Goal: Transaction & Acquisition: Purchase product/service

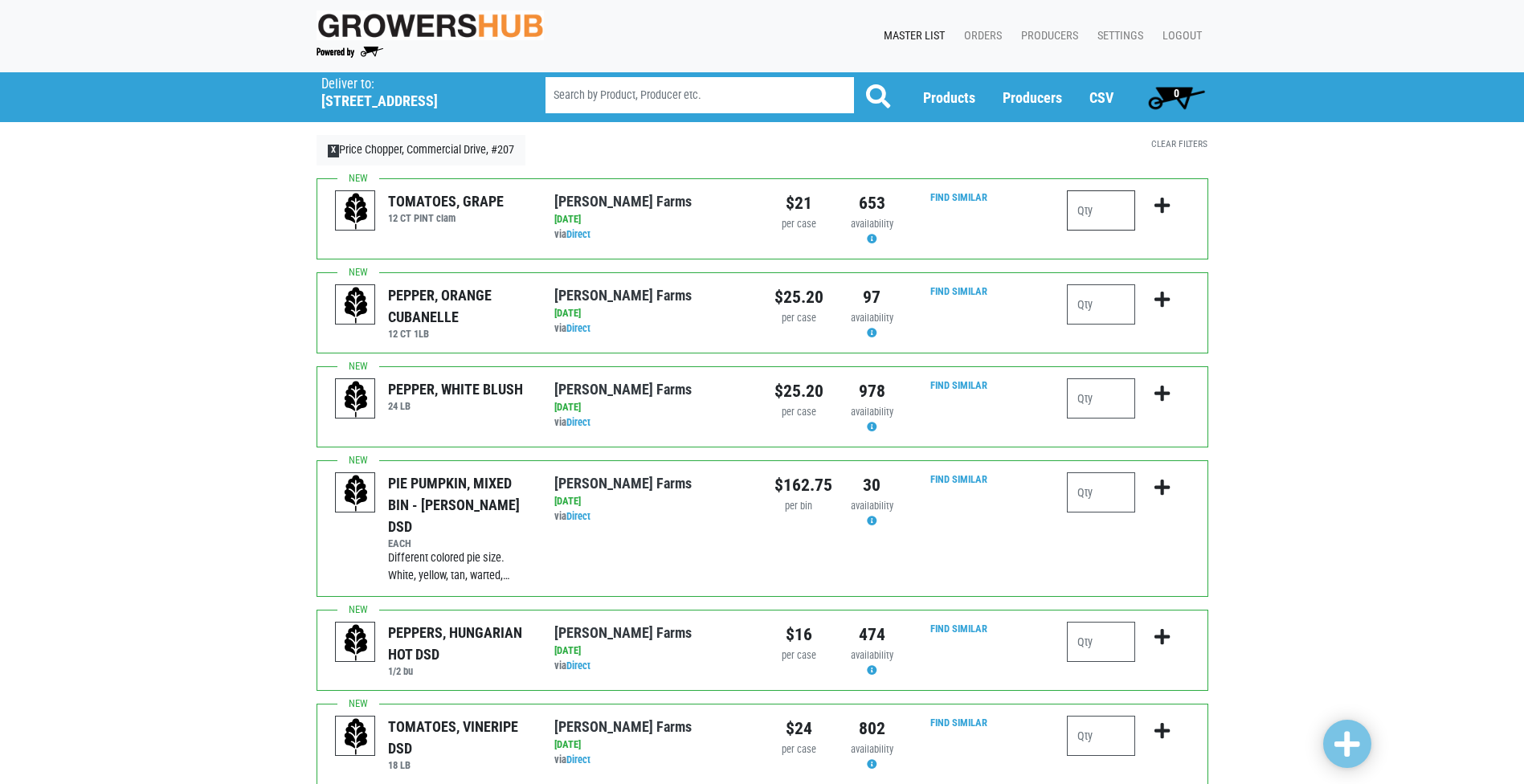
click at [1076, 217] on input "number" at bounding box center [1101, 210] width 68 height 40
type input "1"
click at [1084, 411] on input "number" at bounding box center [1101, 398] width 68 height 40
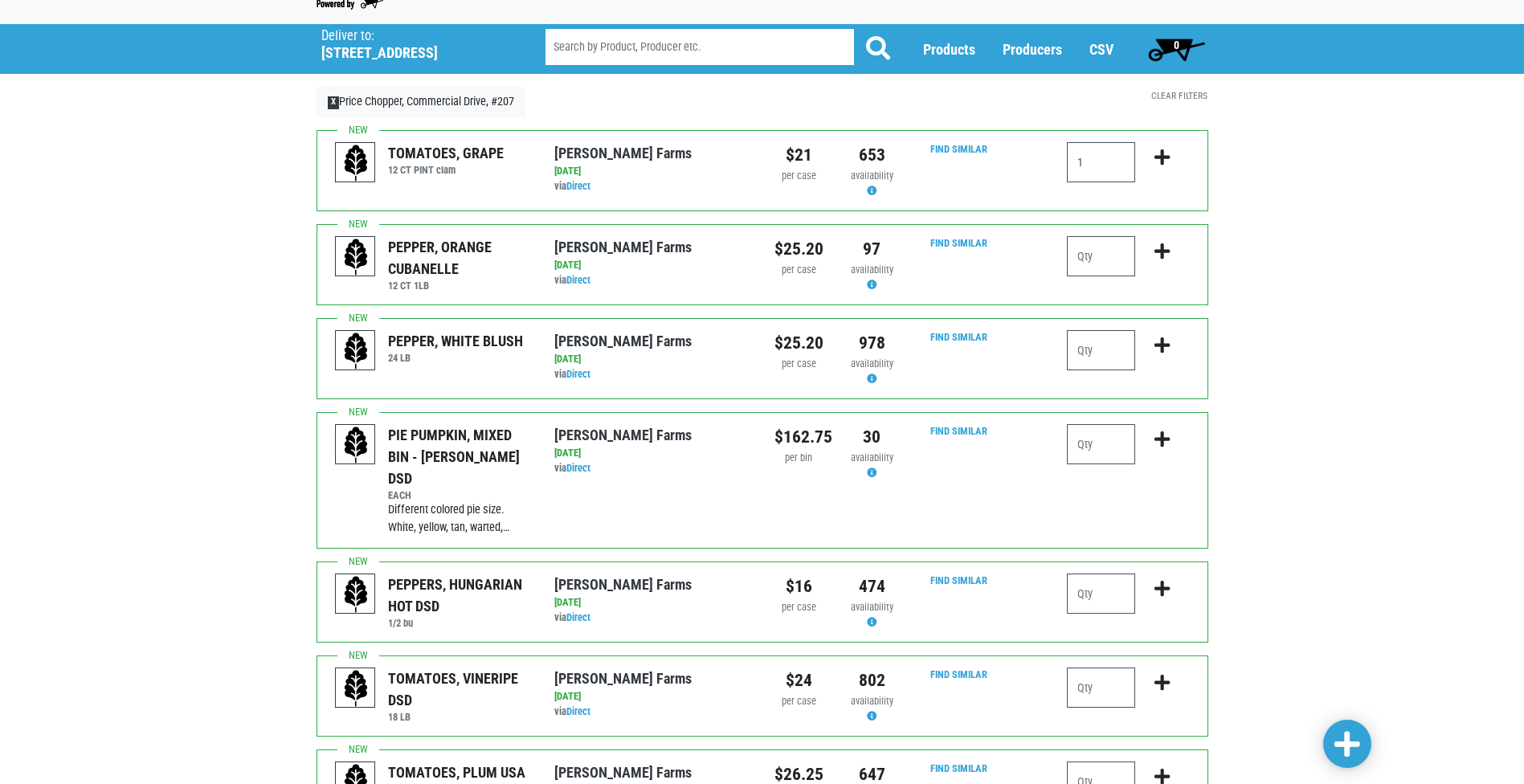
scroll to position [80, 0]
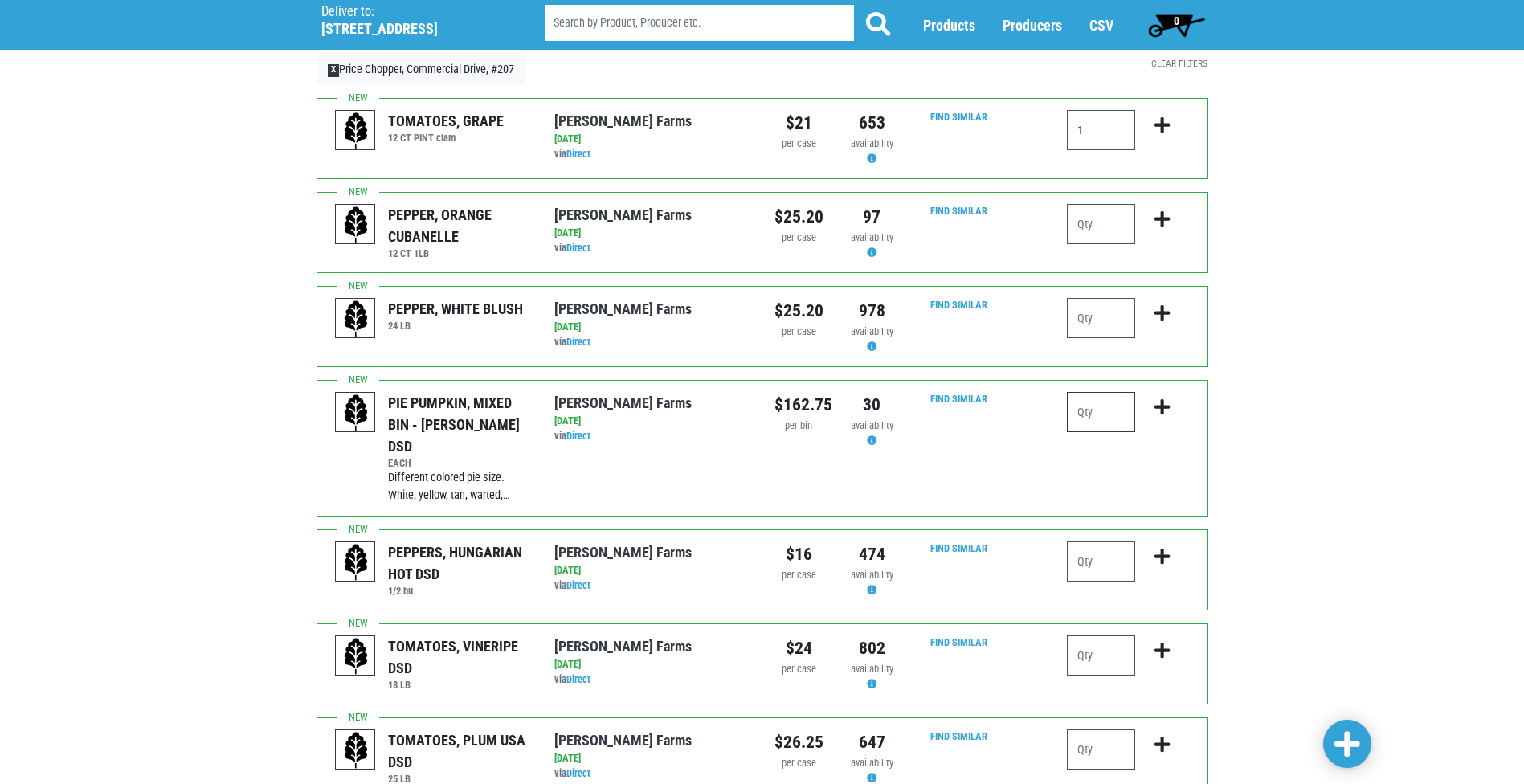
click at [1117, 418] on input "number" at bounding box center [1101, 412] width 68 height 40
type input "1"
click at [1101, 548] on input "number" at bounding box center [1101, 561] width 68 height 40
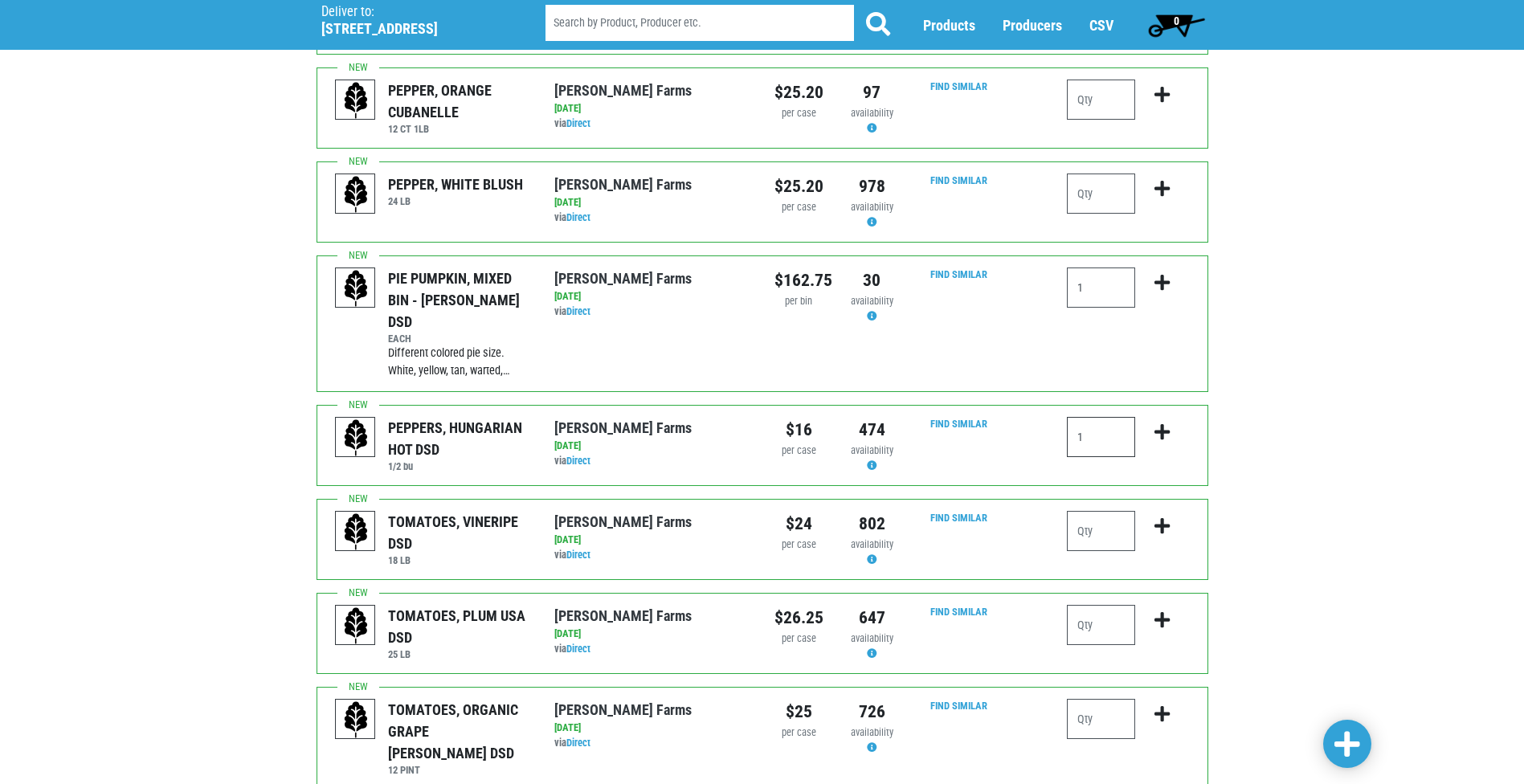
scroll to position [241, 0]
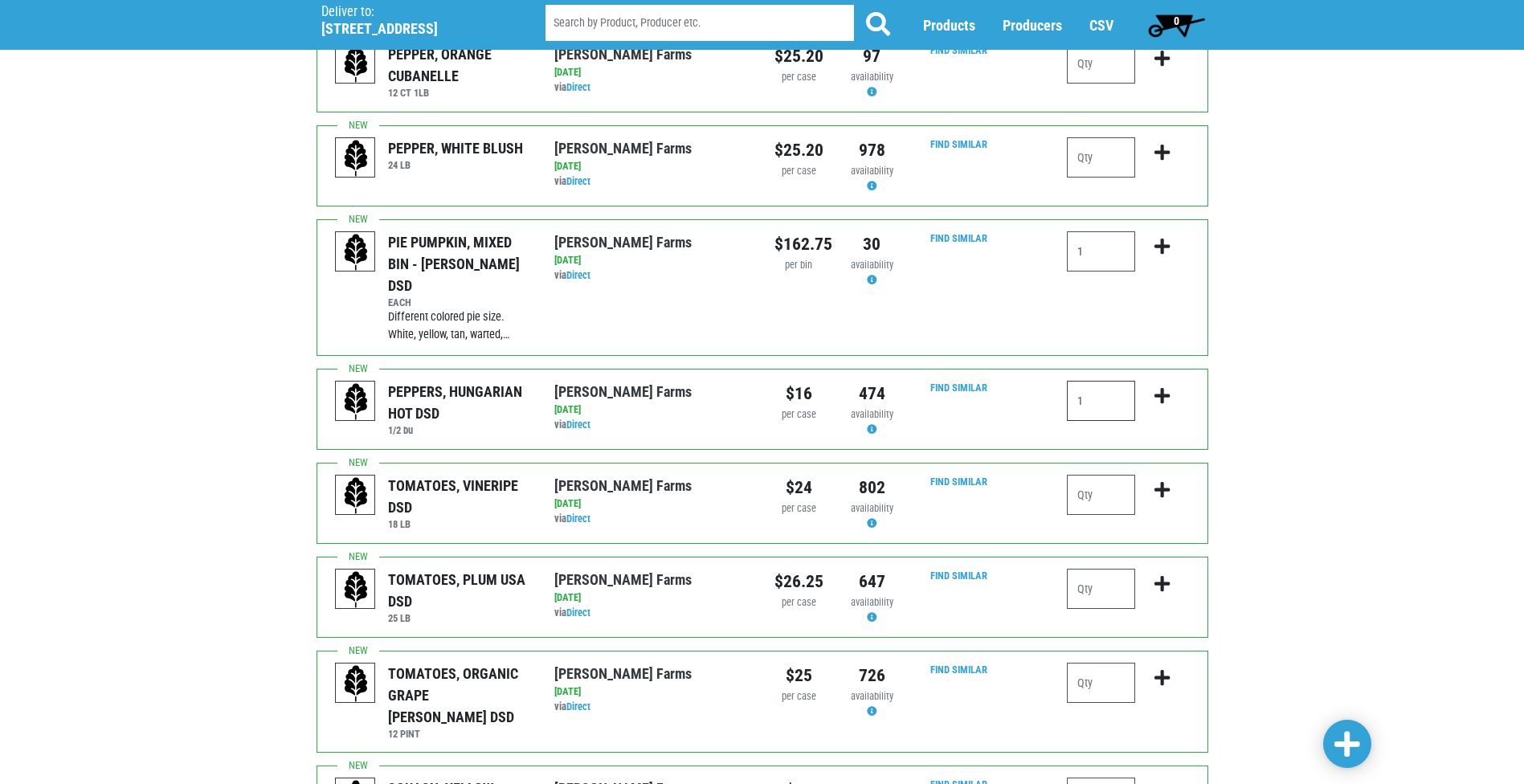
type input "1"
click at [1103, 475] on input "number" at bounding box center [1101, 495] width 68 height 40
type input "2"
click at [1095, 569] on input "number" at bounding box center [1101, 588] width 68 height 40
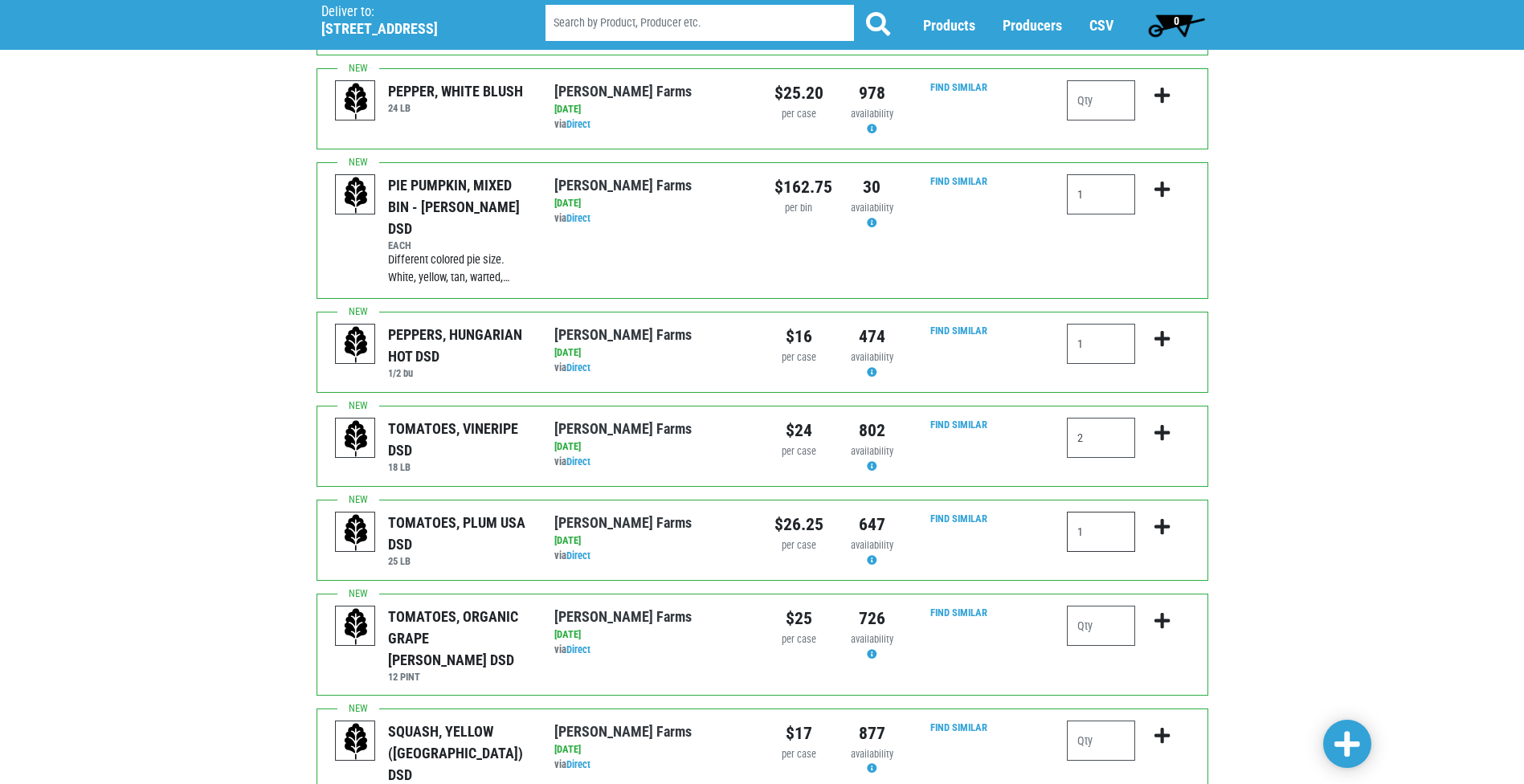
scroll to position [482, 0]
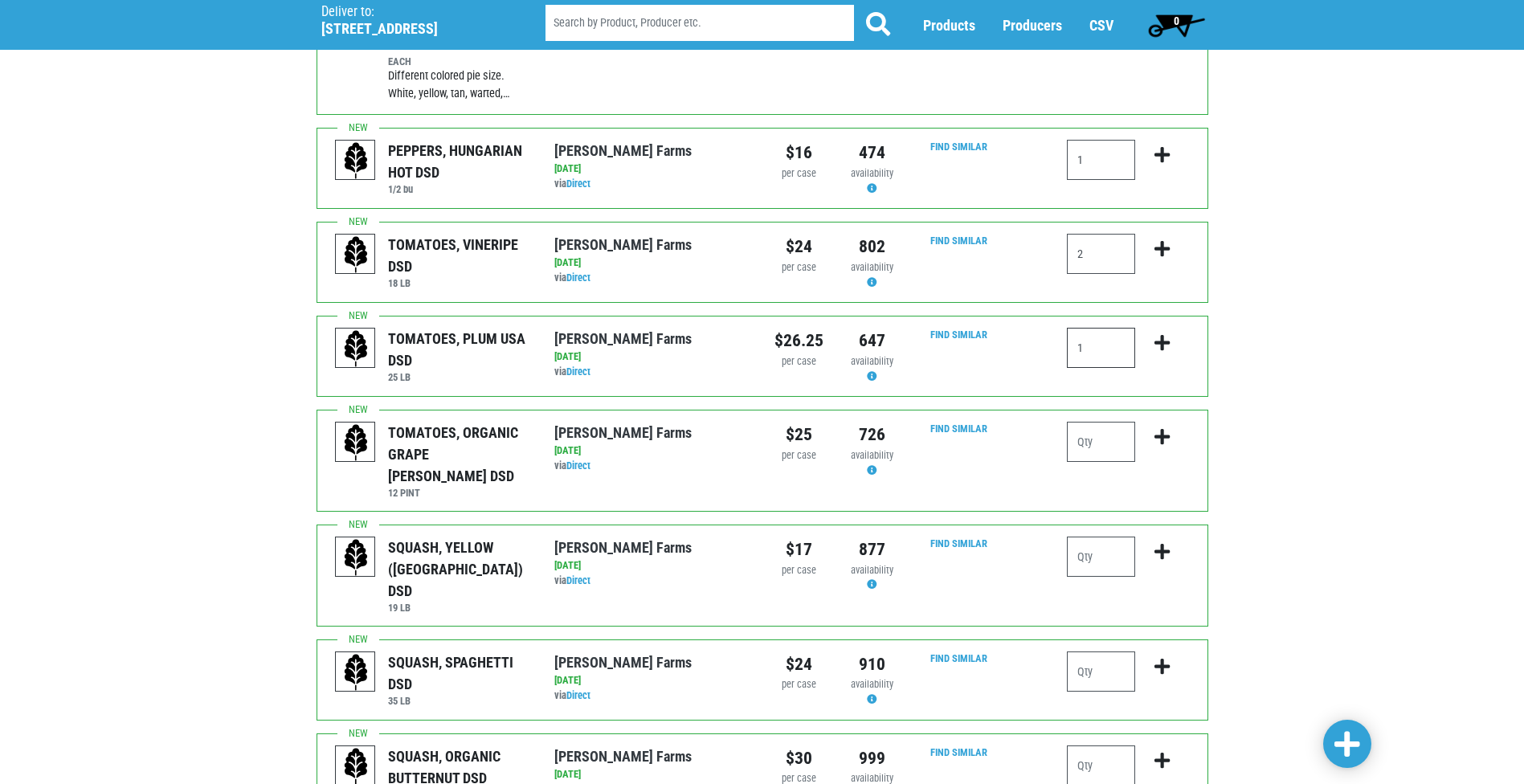
type input "1"
click at [1101, 537] on input "number" at bounding box center [1101, 556] width 68 height 40
type input "1"
click at [1113, 652] on input "number" at bounding box center [1101, 671] width 68 height 40
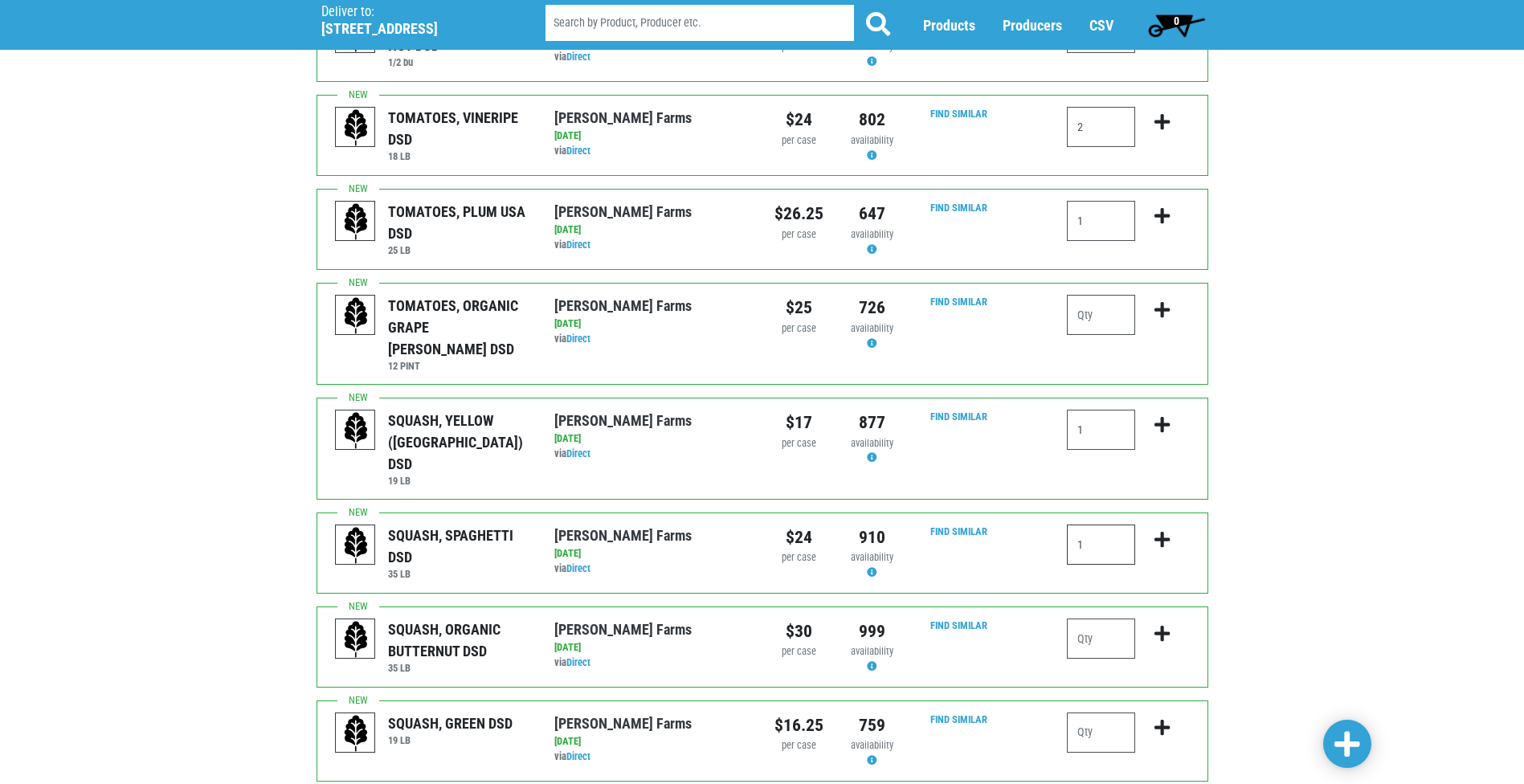
scroll to position [643, 0]
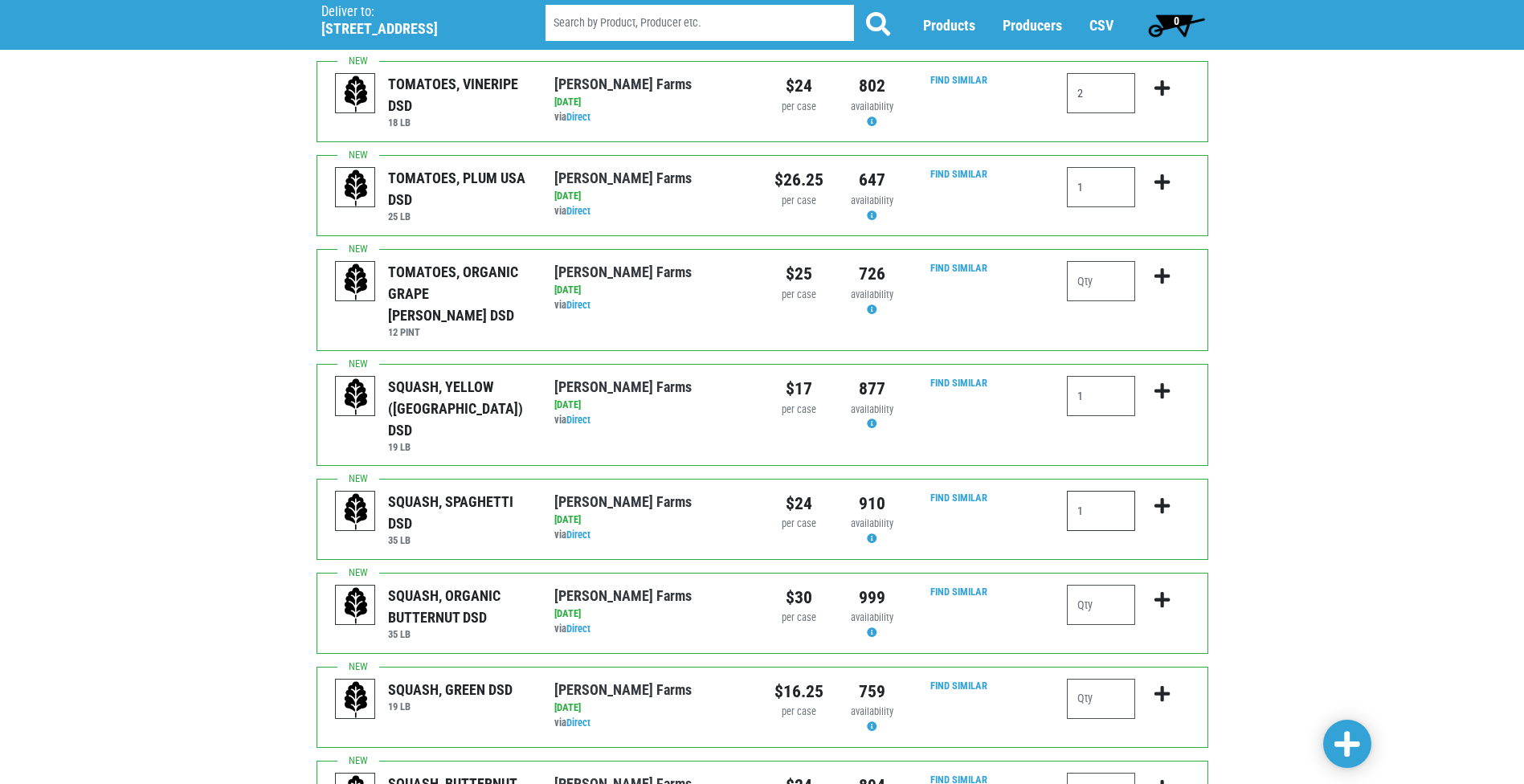
type input "1"
click at [1104, 585] on input "number" at bounding box center [1101, 605] width 68 height 40
click at [1120, 679] on input "number" at bounding box center [1101, 698] width 68 height 40
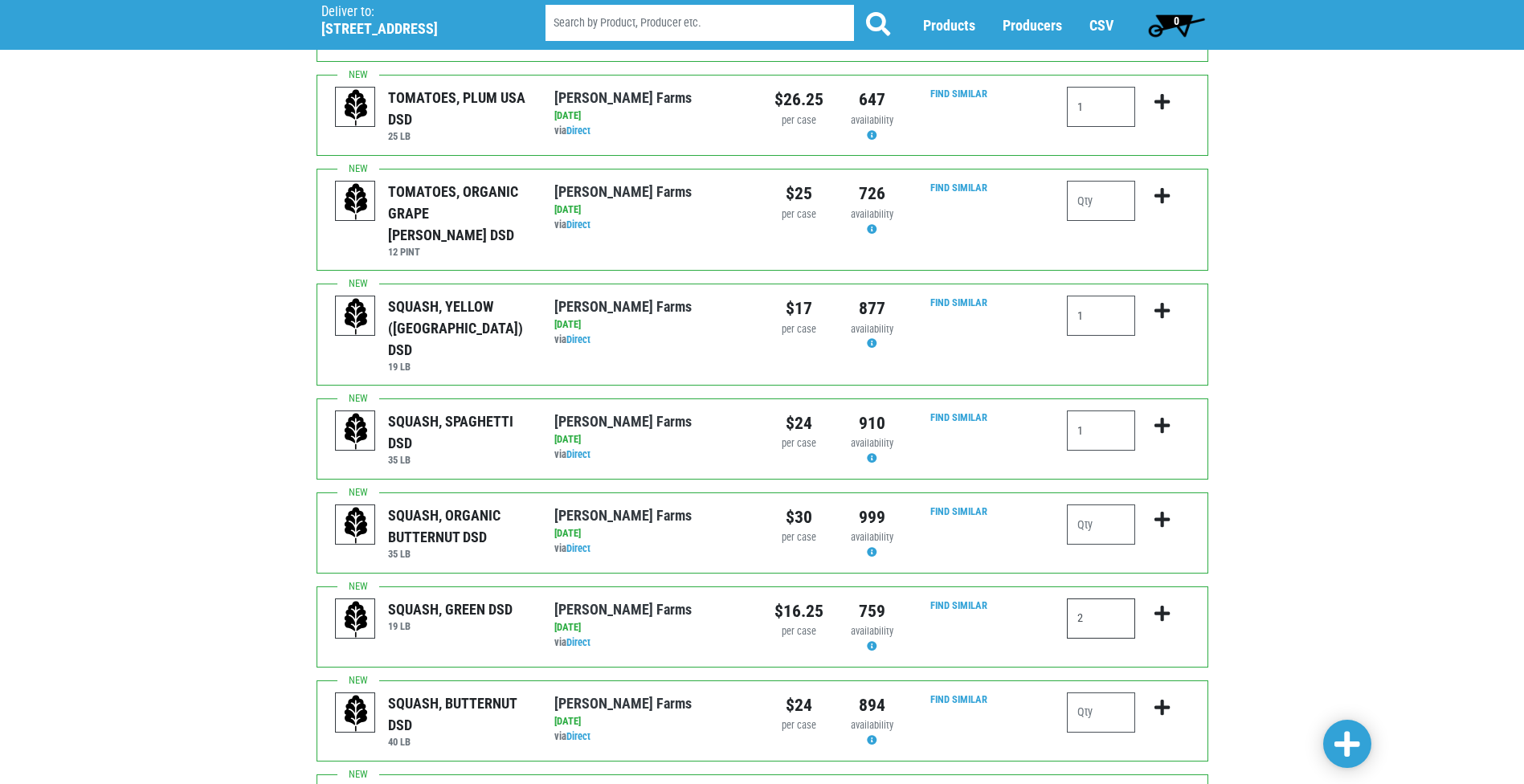
type input "2"
click at [1106, 411] on input "1" at bounding box center [1101, 430] width 68 height 40
type input "1"
click at [1102, 692] on input "number" at bounding box center [1101, 712] width 68 height 40
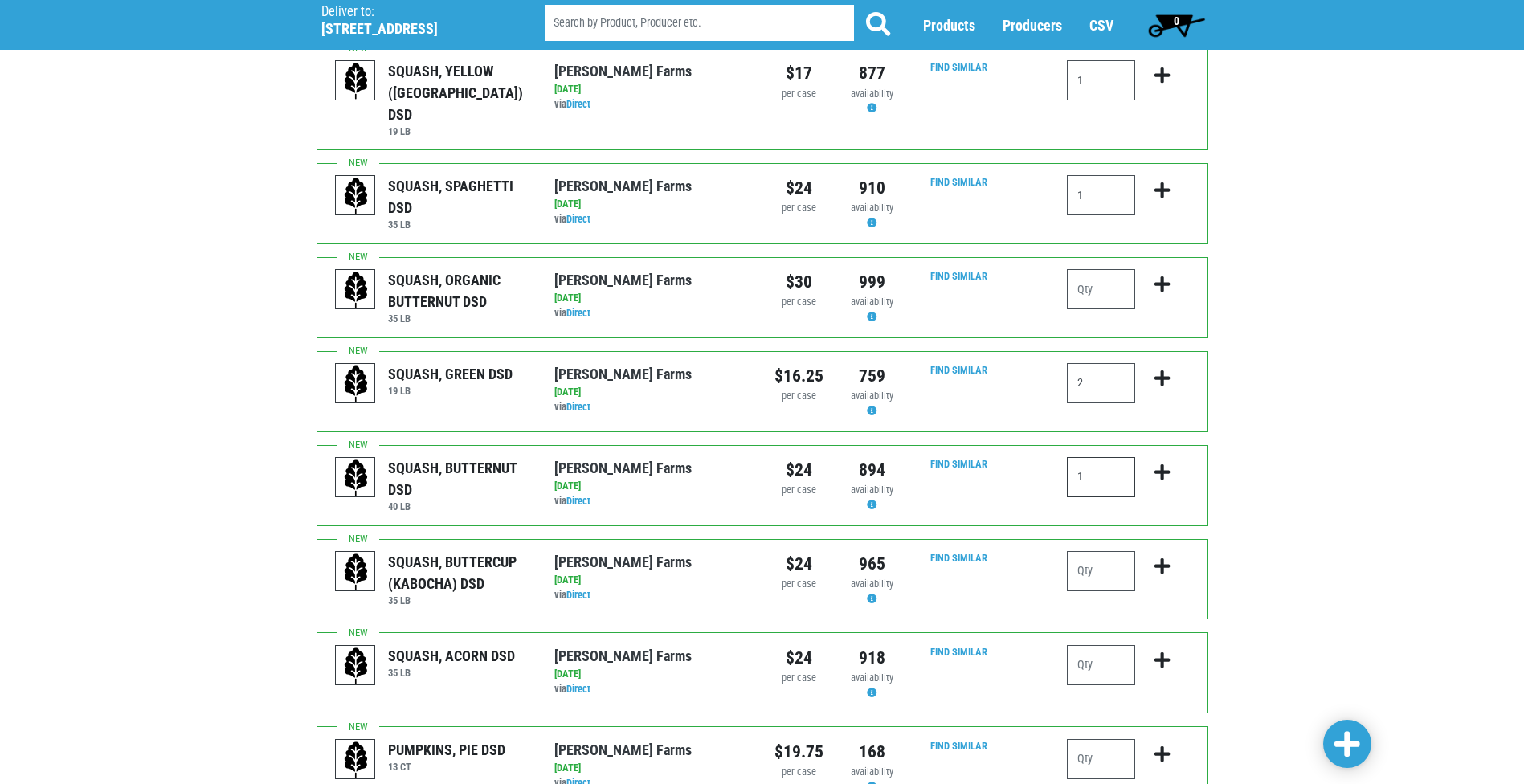
scroll to position [963, 0]
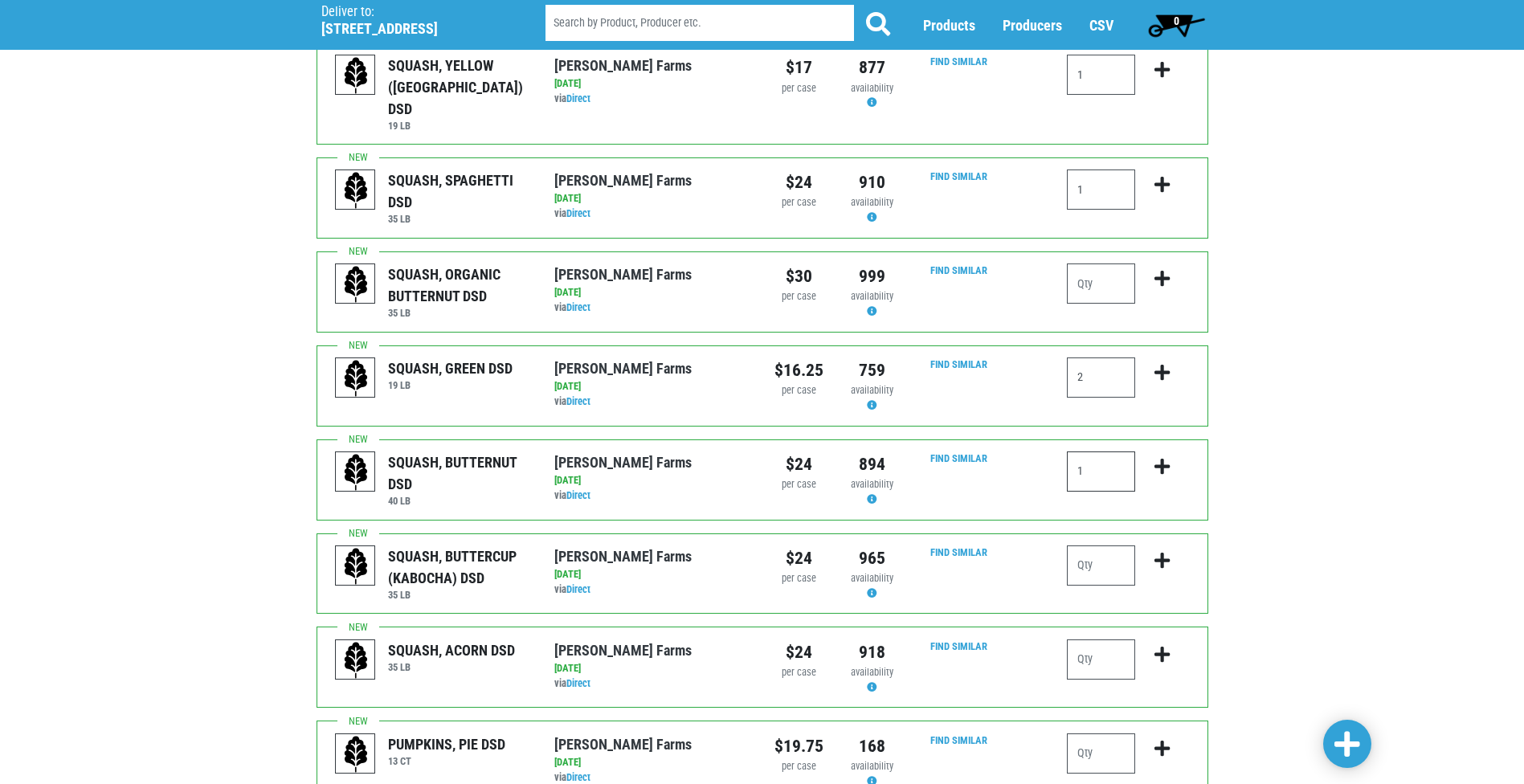
type input "1"
click at [1114, 546] on input "number" at bounding box center [1101, 565] width 68 height 40
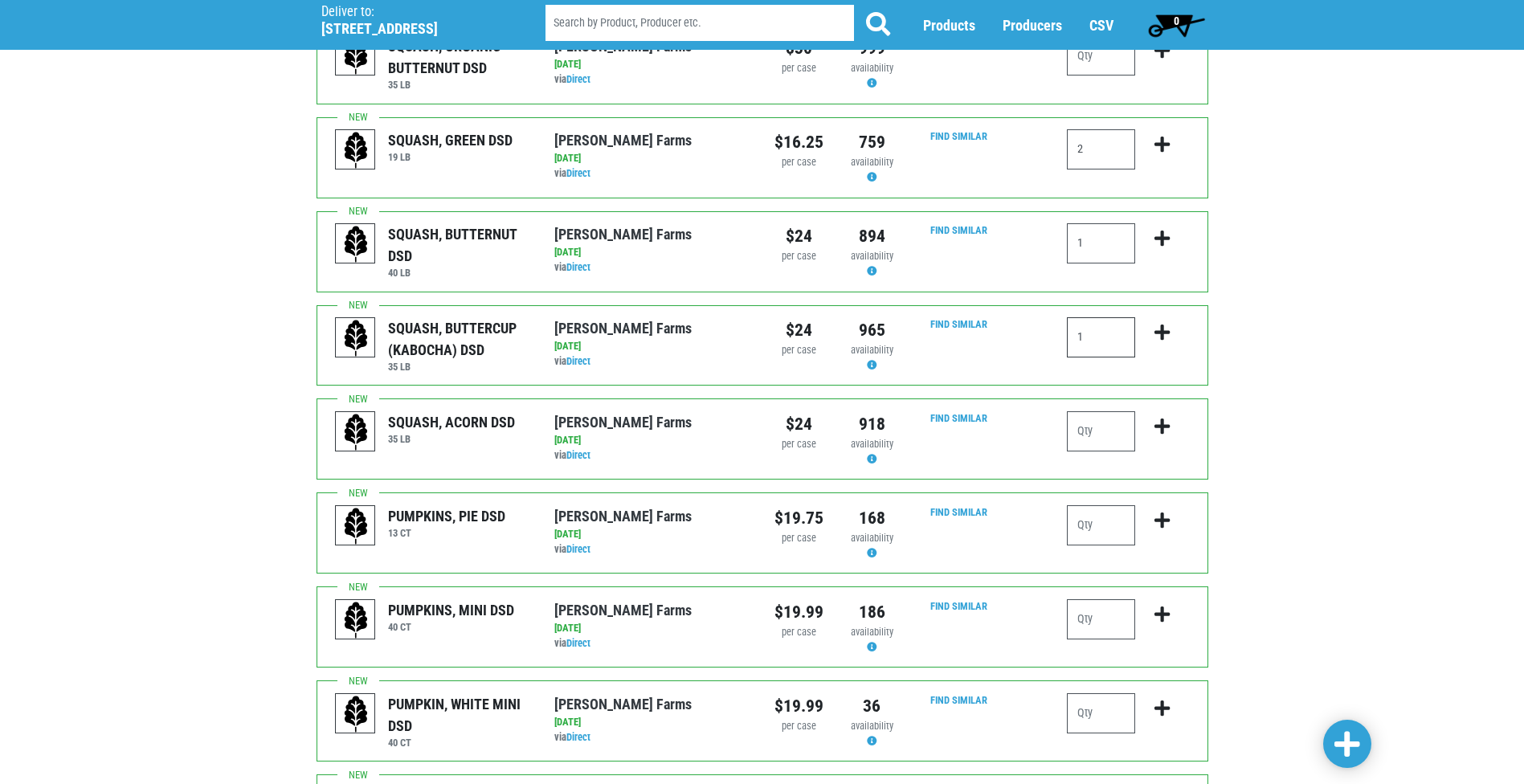
scroll to position [1205, 0]
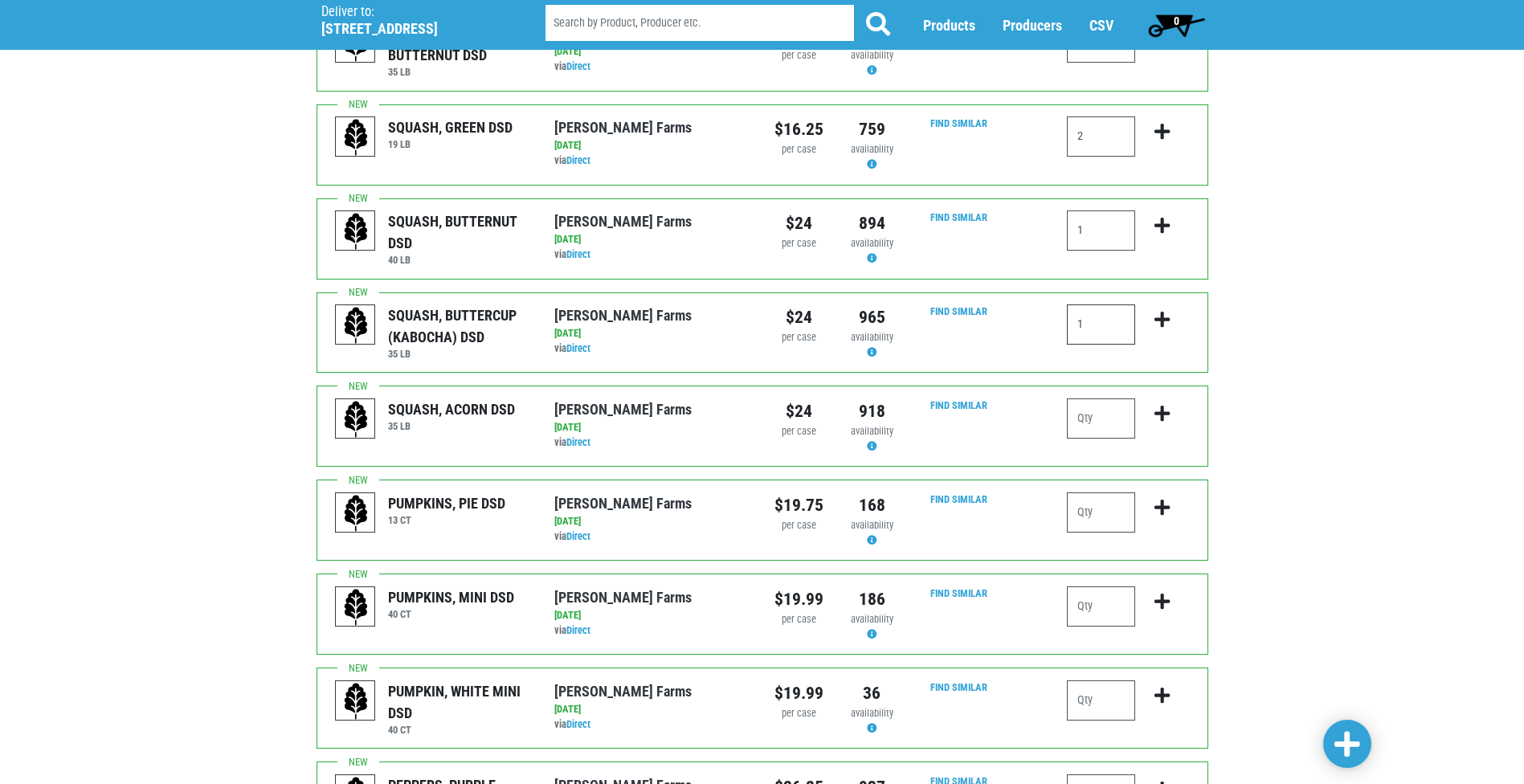
type input "1"
click at [1101, 492] on div at bounding box center [1101, 518] width 68 height 53
click at [1110, 492] on input "number" at bounding box center [1101, 512] width 68 height 40
type input "1"
click at [1090, 587] on input "number" at bounding box center [1101, 606] width 68 height 40
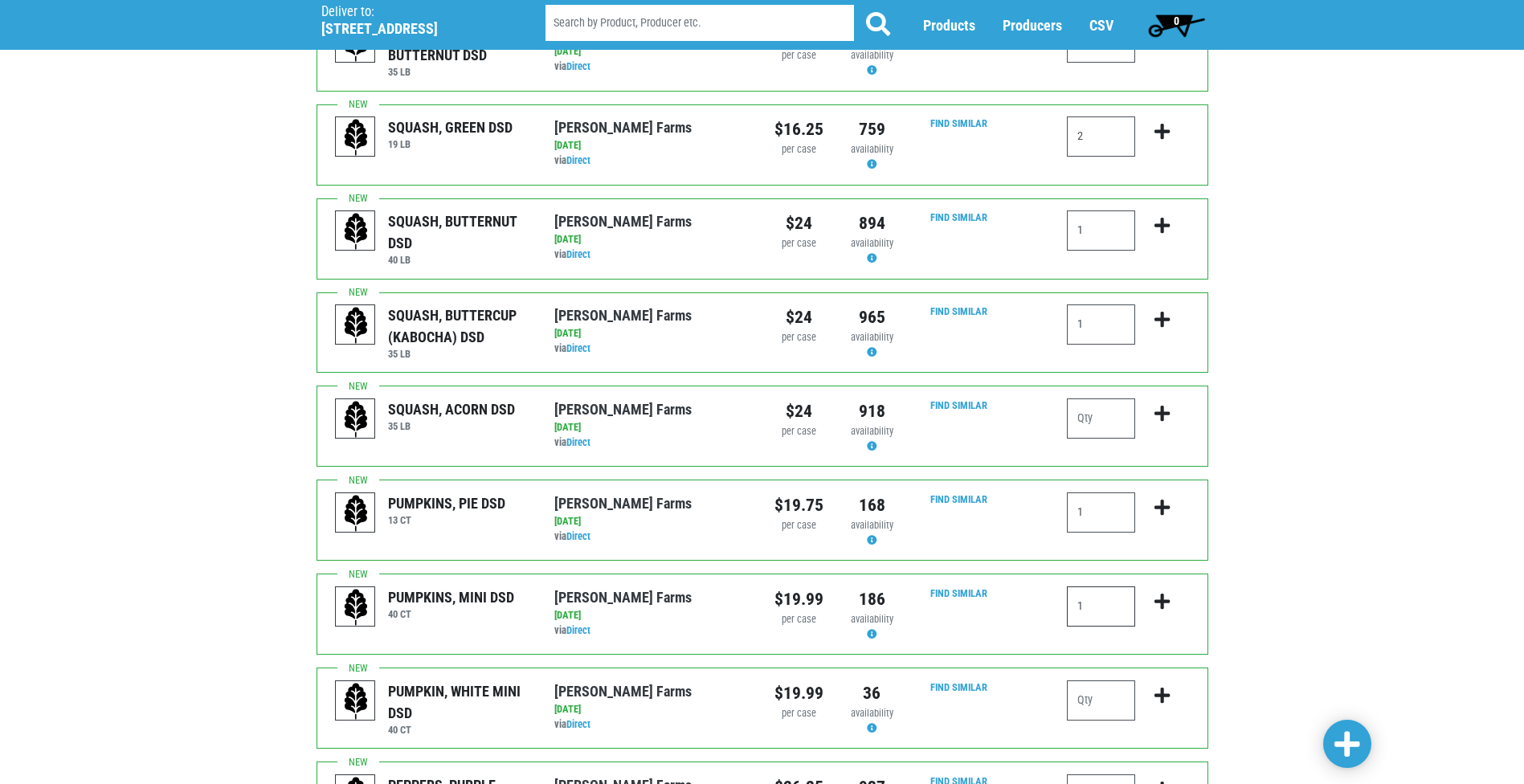
type input "1"
click at [1093, 680] on input "number" at bounding box center [1101, 700] width 68 height 40
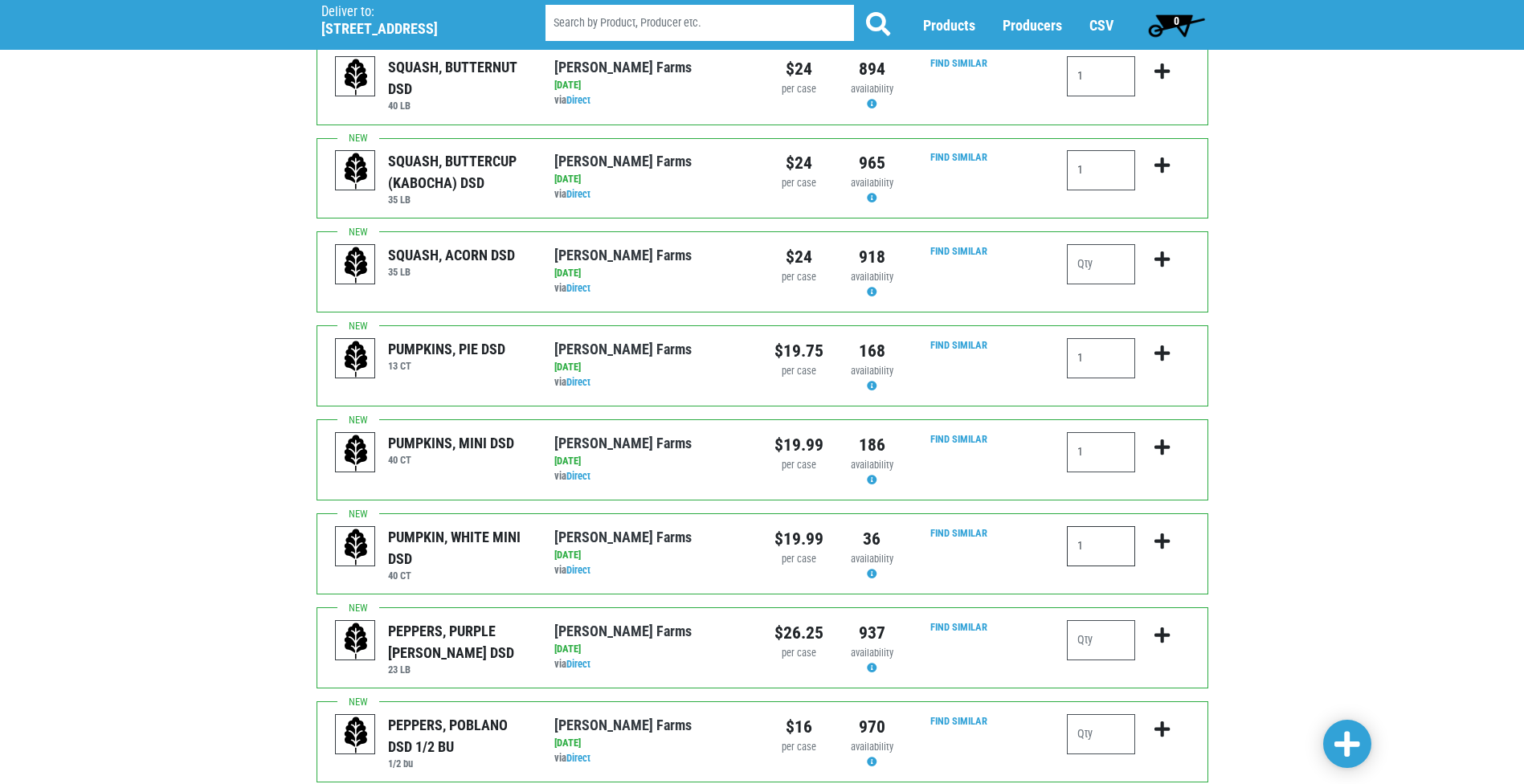
scroll to position [1365, 0]
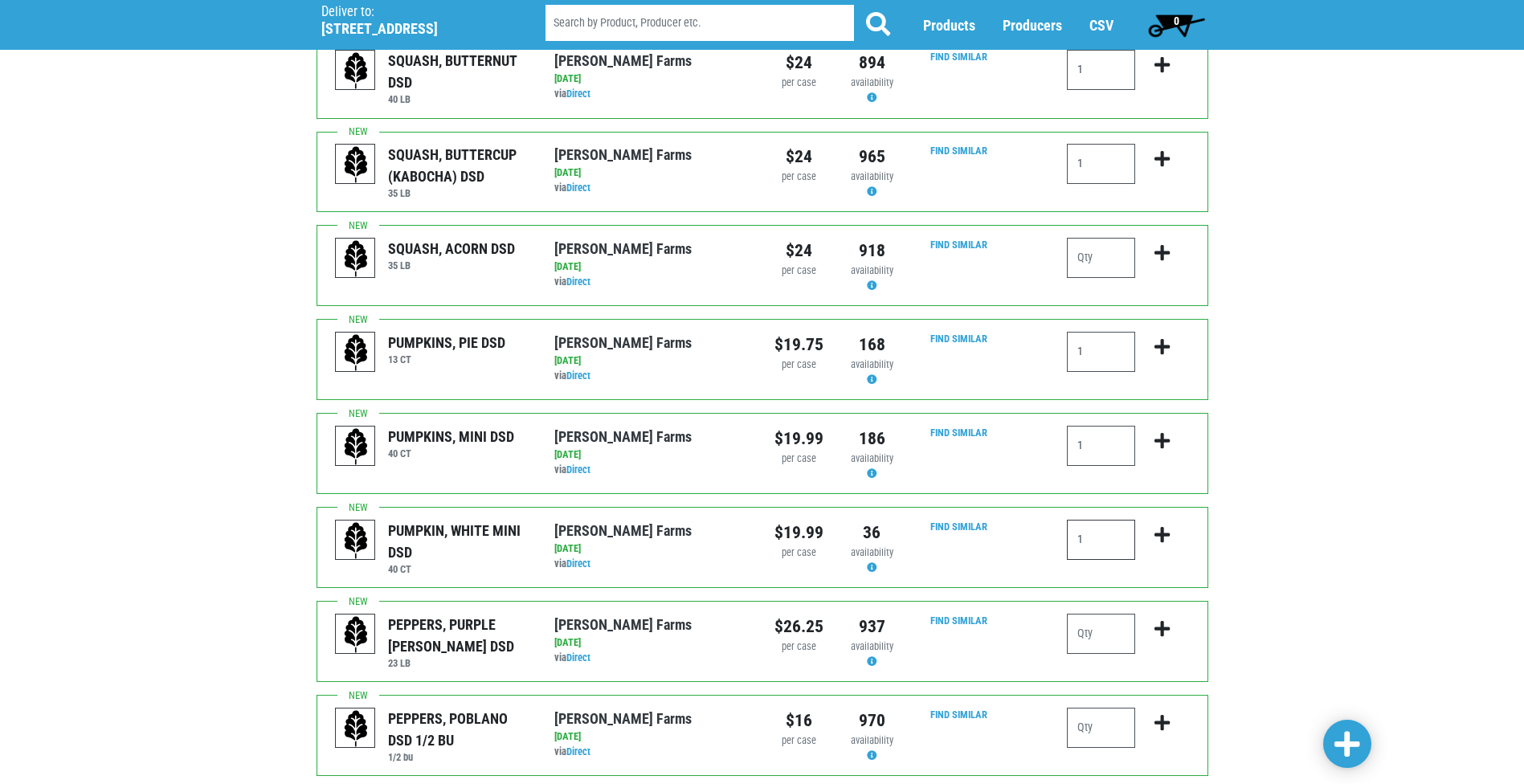
type input "1"
click at [1093, 613] on input "number" at bounding box center [1101, 633] width 68 height 40
type input "1"
click at [1337, 729] on span at bounding box center [1347, 746] width 26 height 34
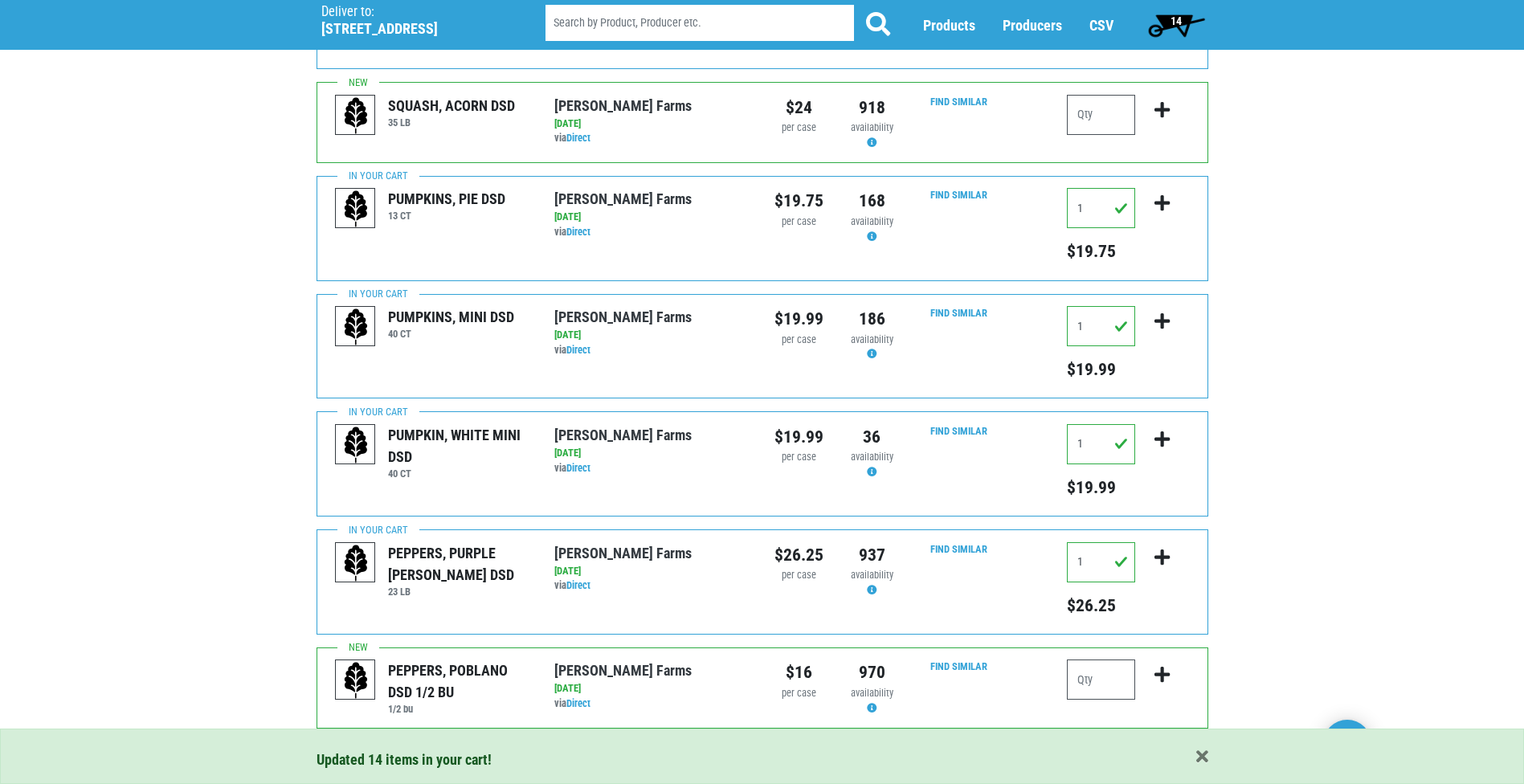
scroll to position [1707, 0]
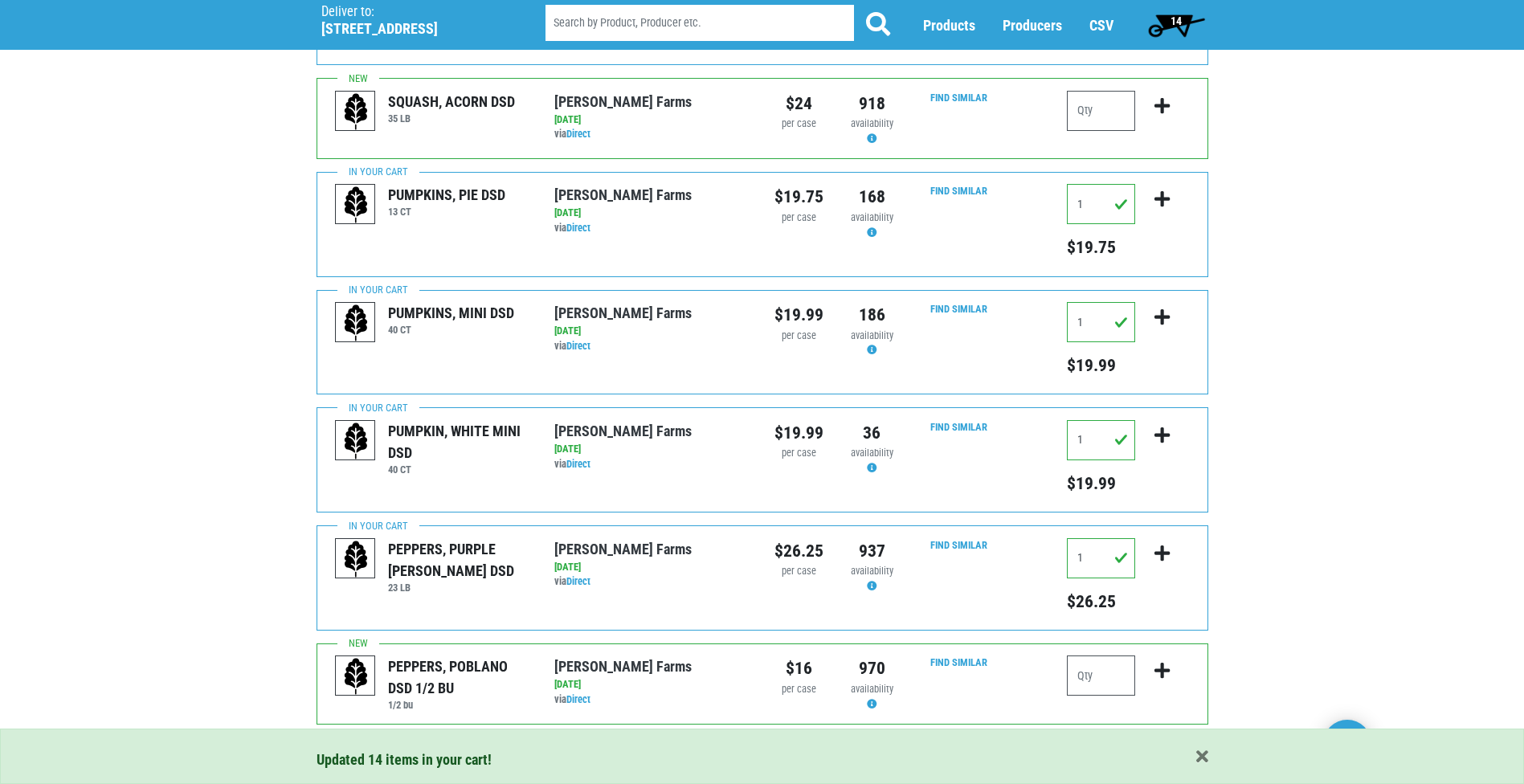
click at [400, 745] on link "2" at bounding box center [401, 759] width 27 height 29
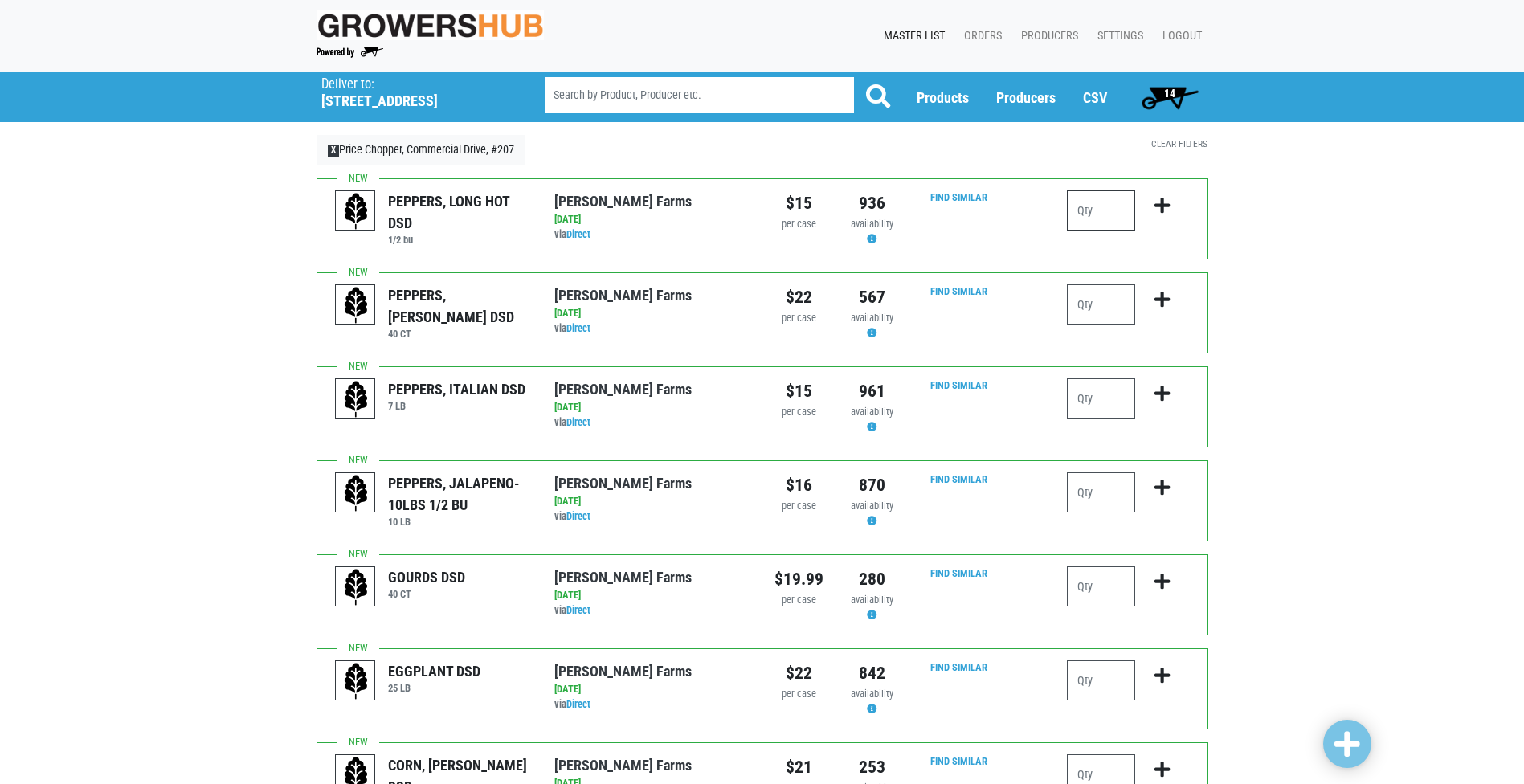
click at [1094, 210] on input "number" at bounding box center [1101, 210] width 68 height 40
type input "1"
click at [1100, 313] on input "number" at bounding box center [1101, 304] width 68 height 40
type input "2"
click at [1105, 382] on input "number" at bounding box center [1101, 398] width 68 height 40
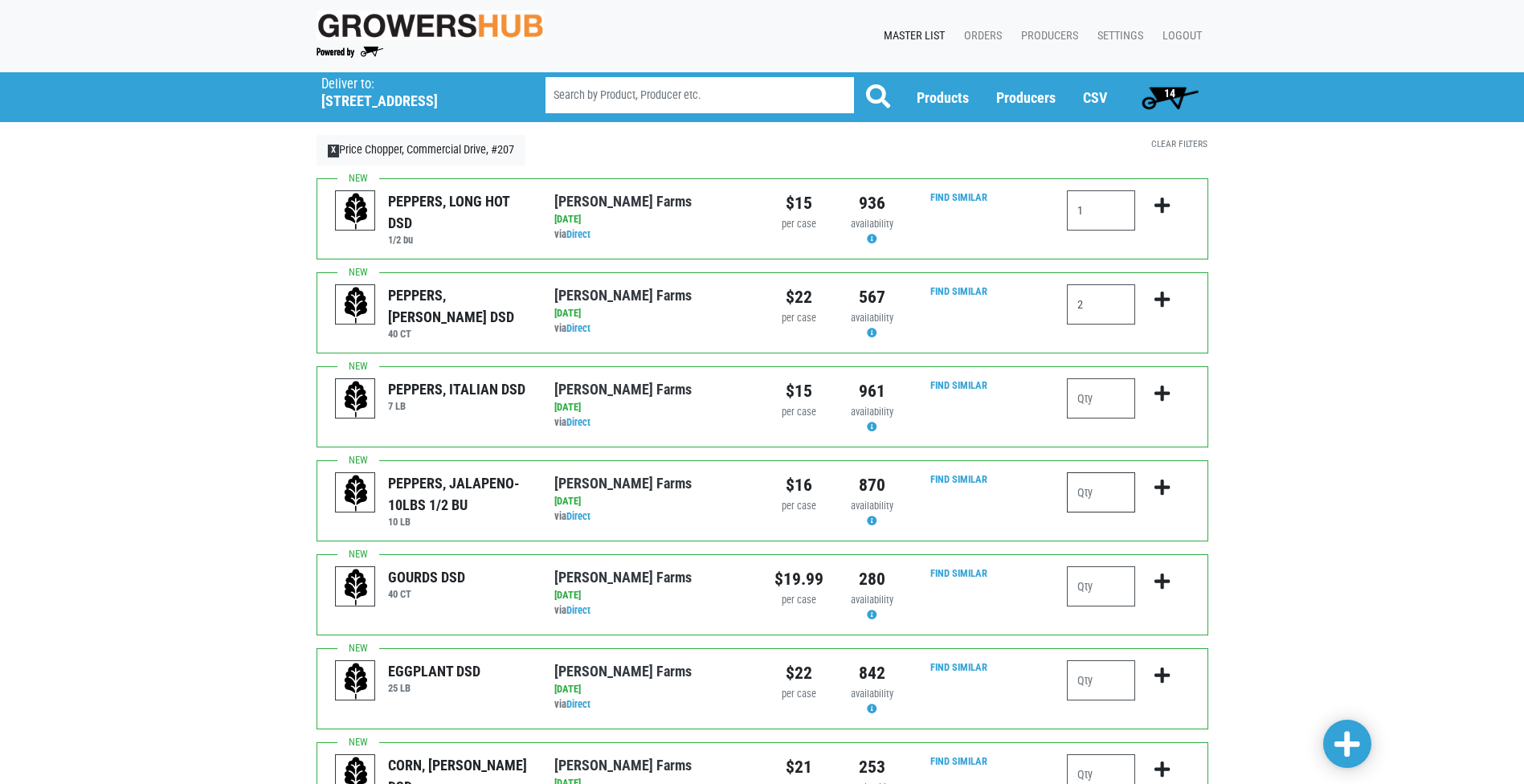
click at [1117, 496] on input "number" at bounding box center [1101, 492] width 68 height 40
type input "1"
click at [1106, 594] on input "number" at bounding box center [1101, 586] width 68 height 40
type input "1"
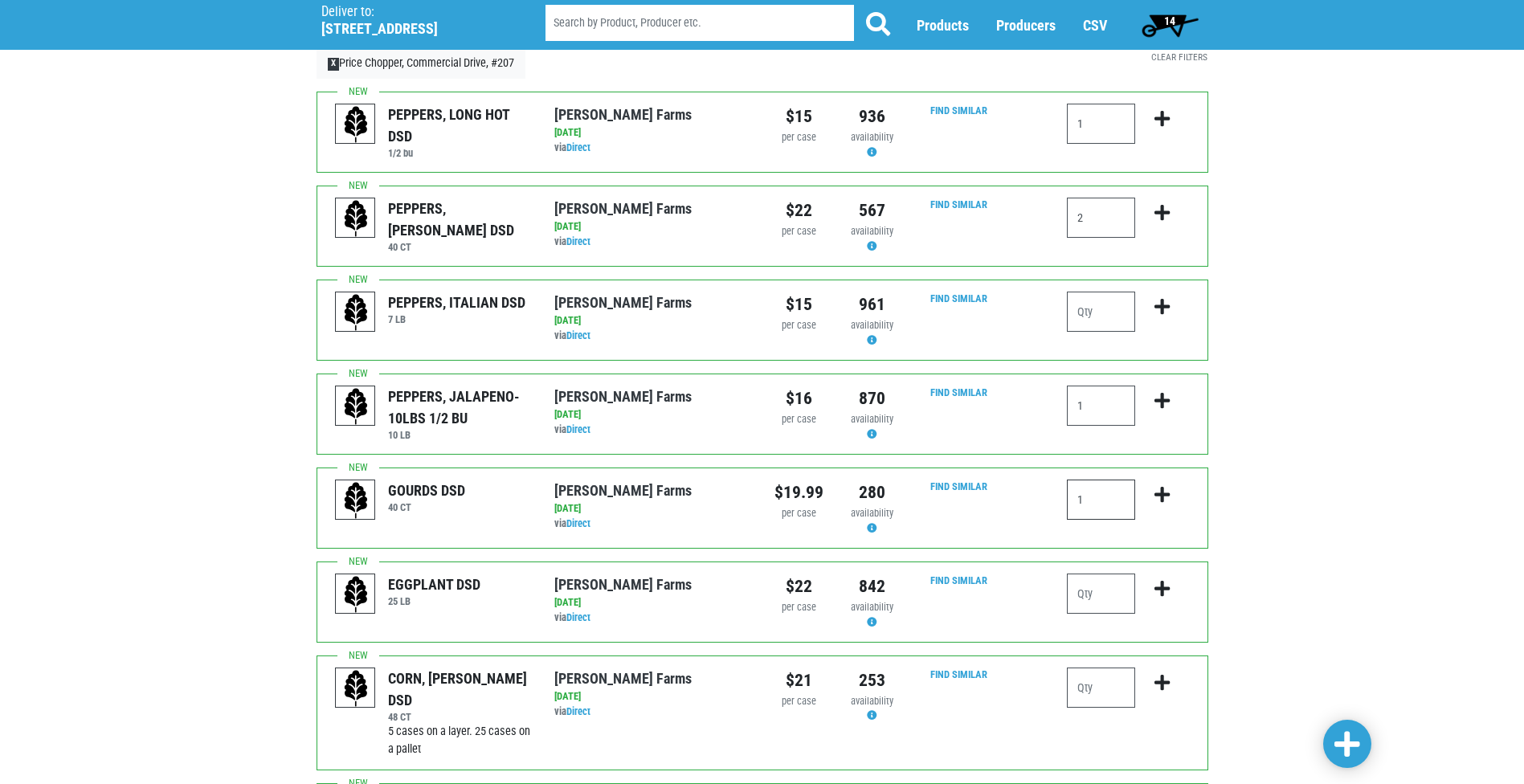
scroll to position [161, 0]
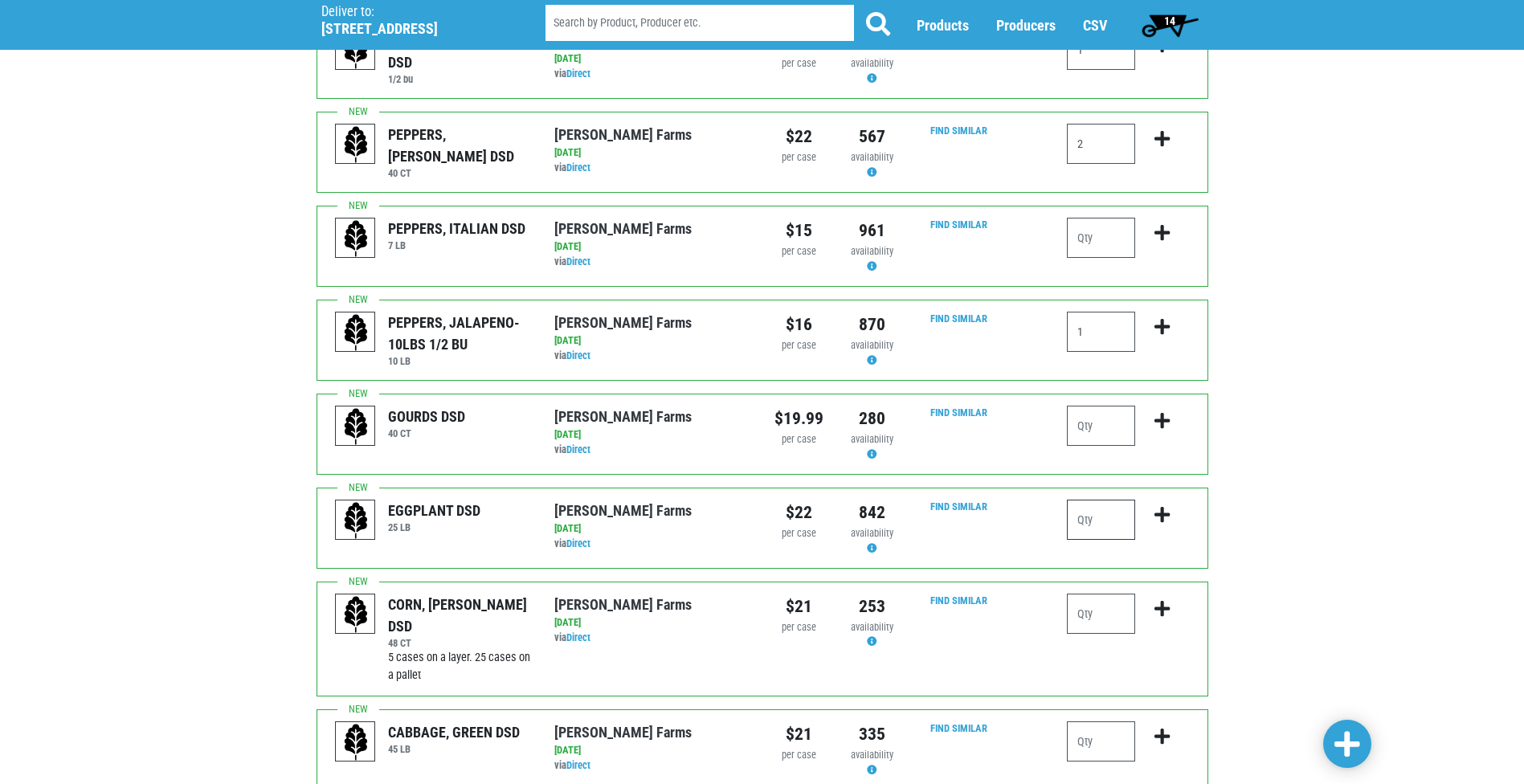
click at [1089, 513] on input "number" at bounding box center [1101, 520] width 68 height 40
type input "1"
click at [1110, 603] on input "number" at bounding box center [1101, 613] width 68 height 40
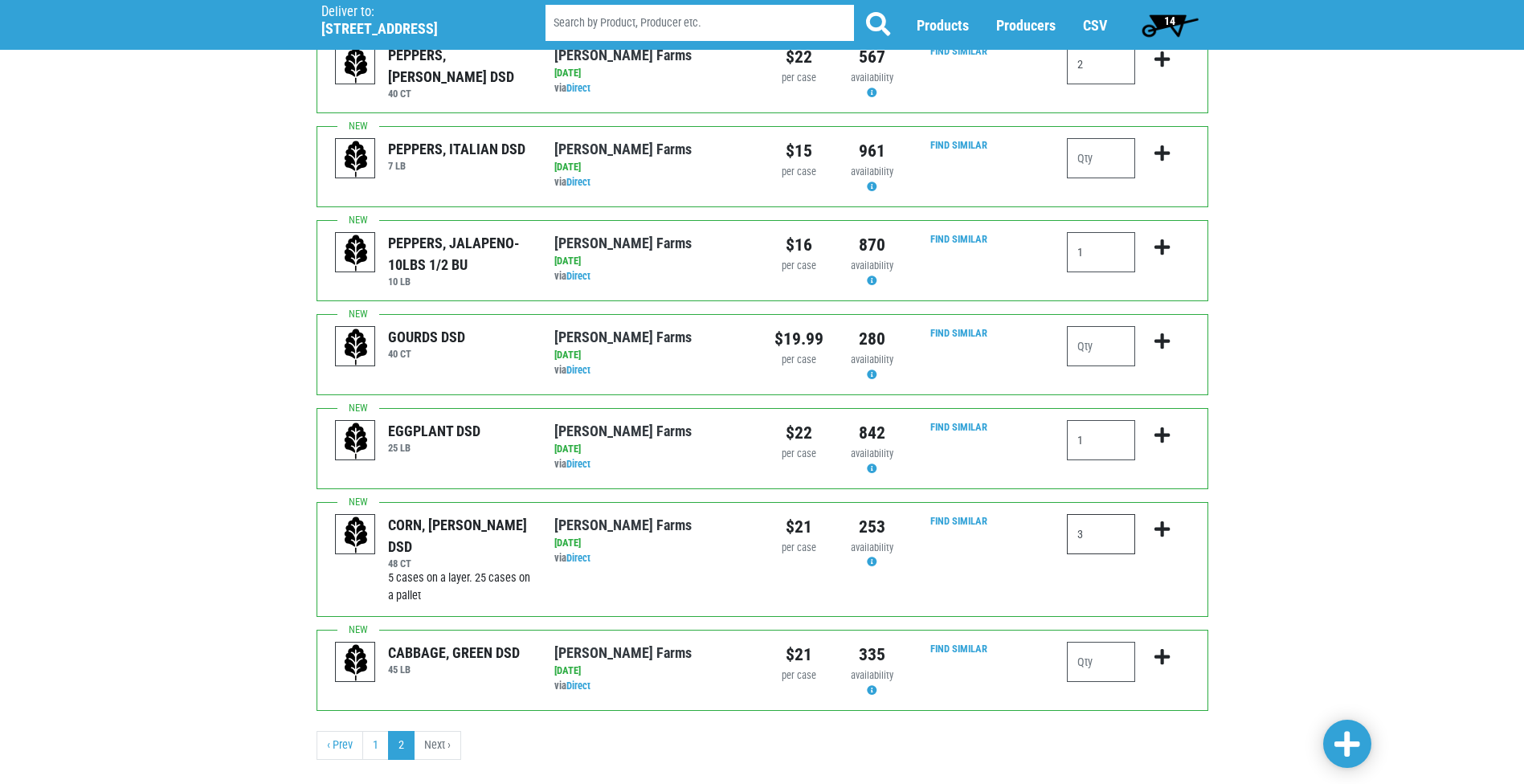
scroll to position [241, 0]
type input "3"
click at [1111, 648] on input "number" at bounding box center [1101, 661] width 68 height 40
type input "1"
click at [1318, 684] on div "Deliver To Price Chopper, Commercial Drive, #207 (4535 Commercial Dr, New Hartf…" at bounding box center [762, 301] width 1524 height 940
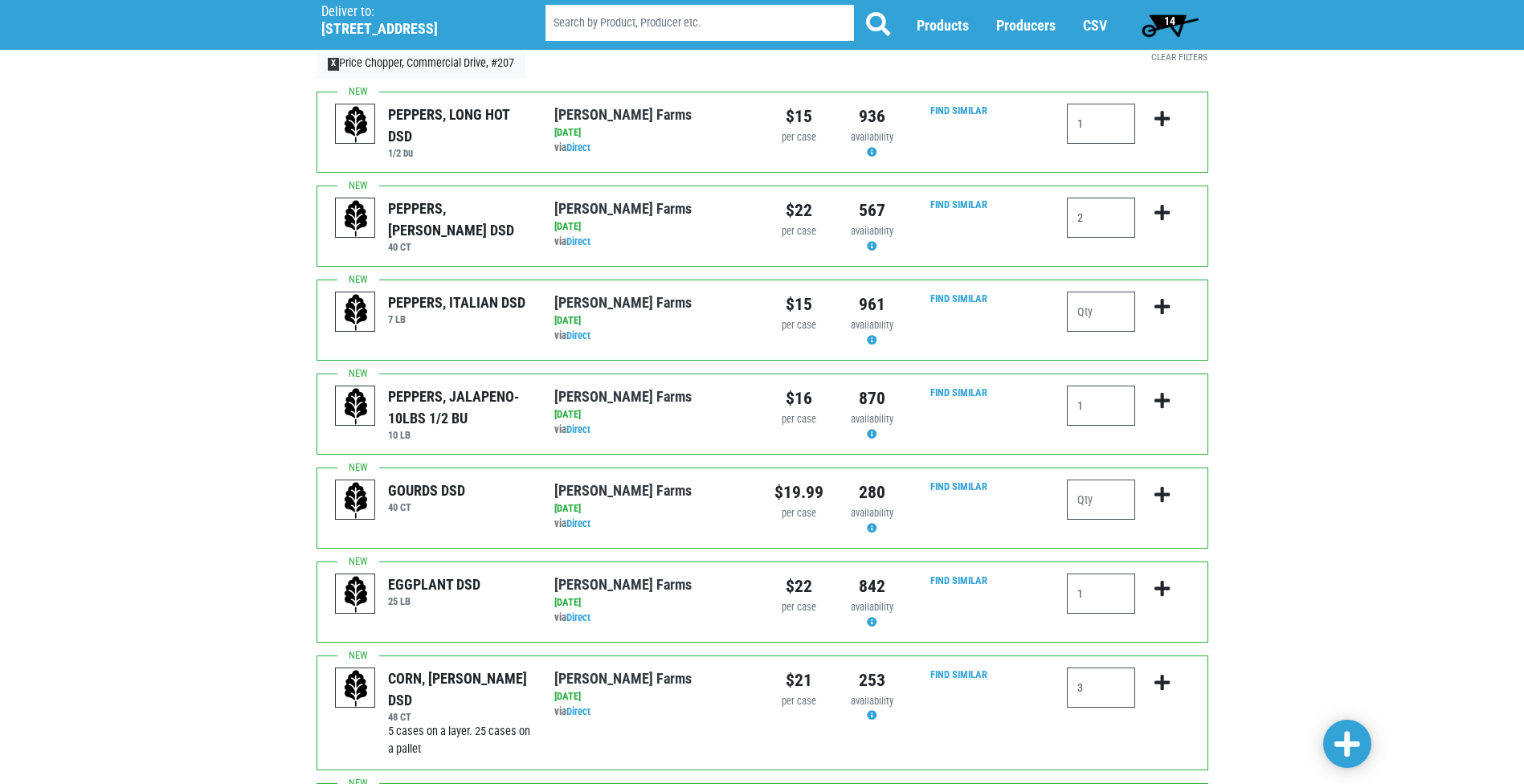
scroll to position [80, 0]
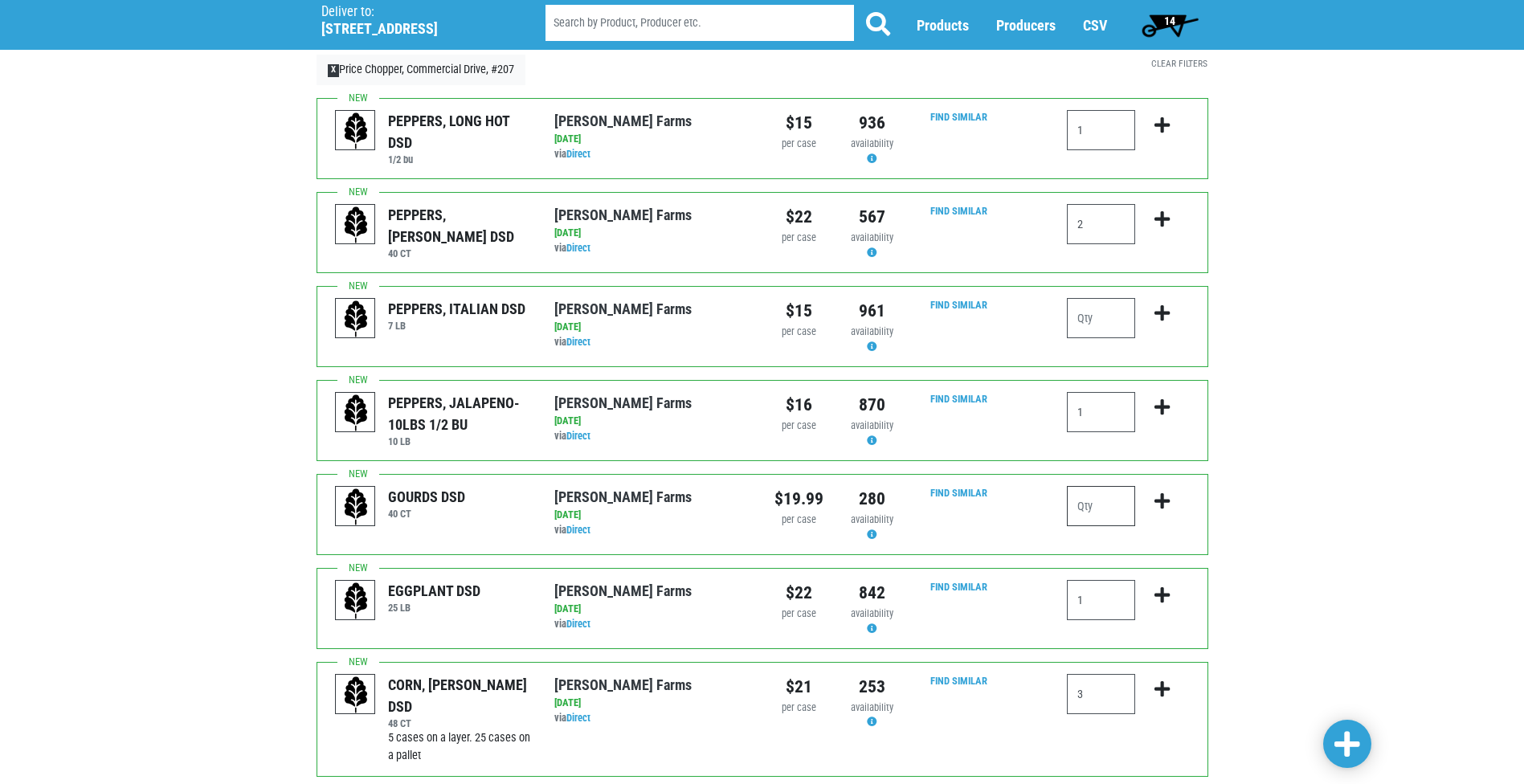
click at [1099, 504] on input "number" at bounding box center [1101, 505] width 68 height 40
type input "1"
click at [1346, 748] on span at bounding box center [1347, 745] width 26 height 29
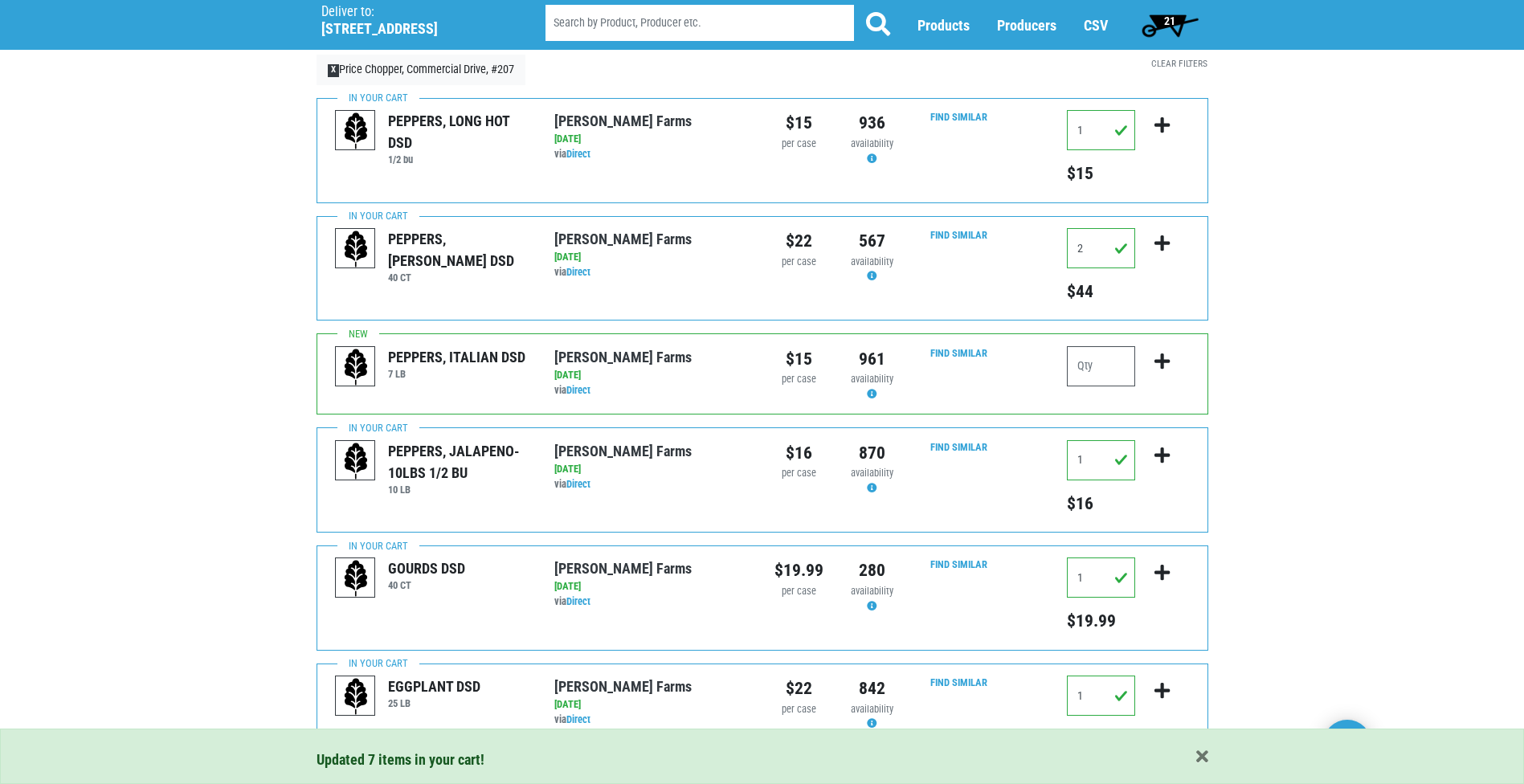
click at [1176, 28] on span "21" at bounding box center [1170, 25] width 71 height 32
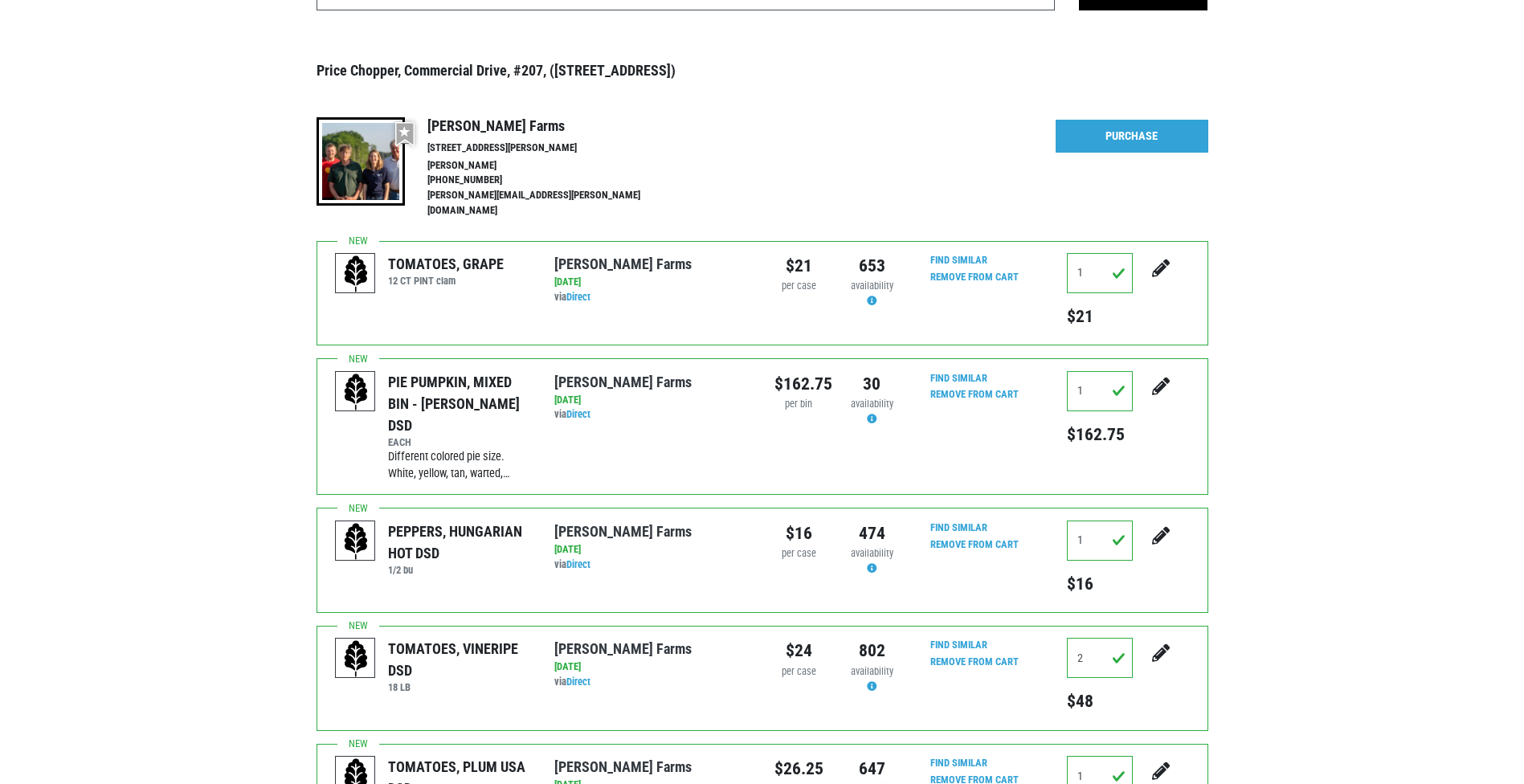
scroll to position [161, 0]
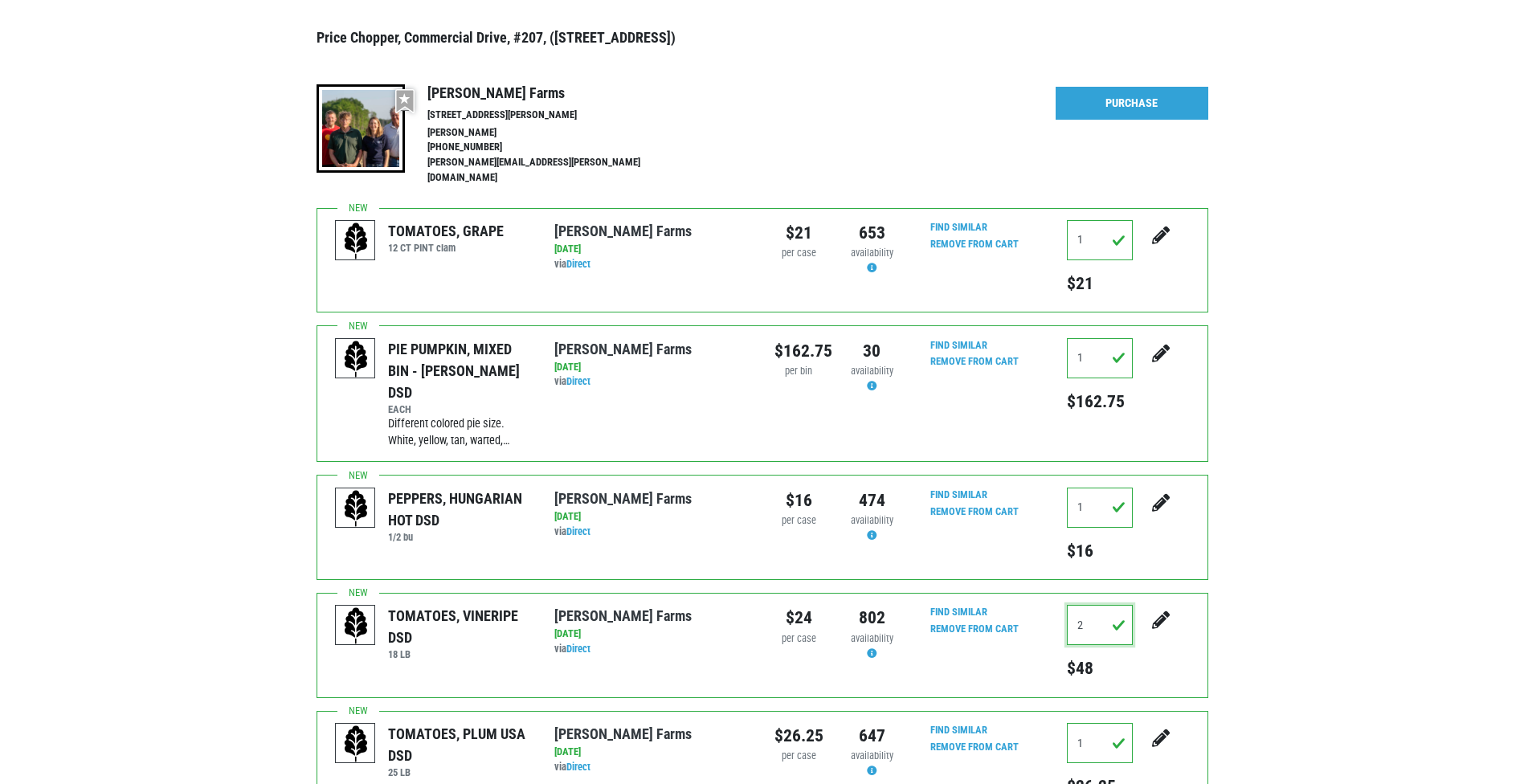
click at [1101, 605] on input "2" at bounding box center [1101, 624] width 66 height 40
type input "1"
click at [1170, 612] on icon "submit" at bounding box center [1161, 621] width 18 height 18
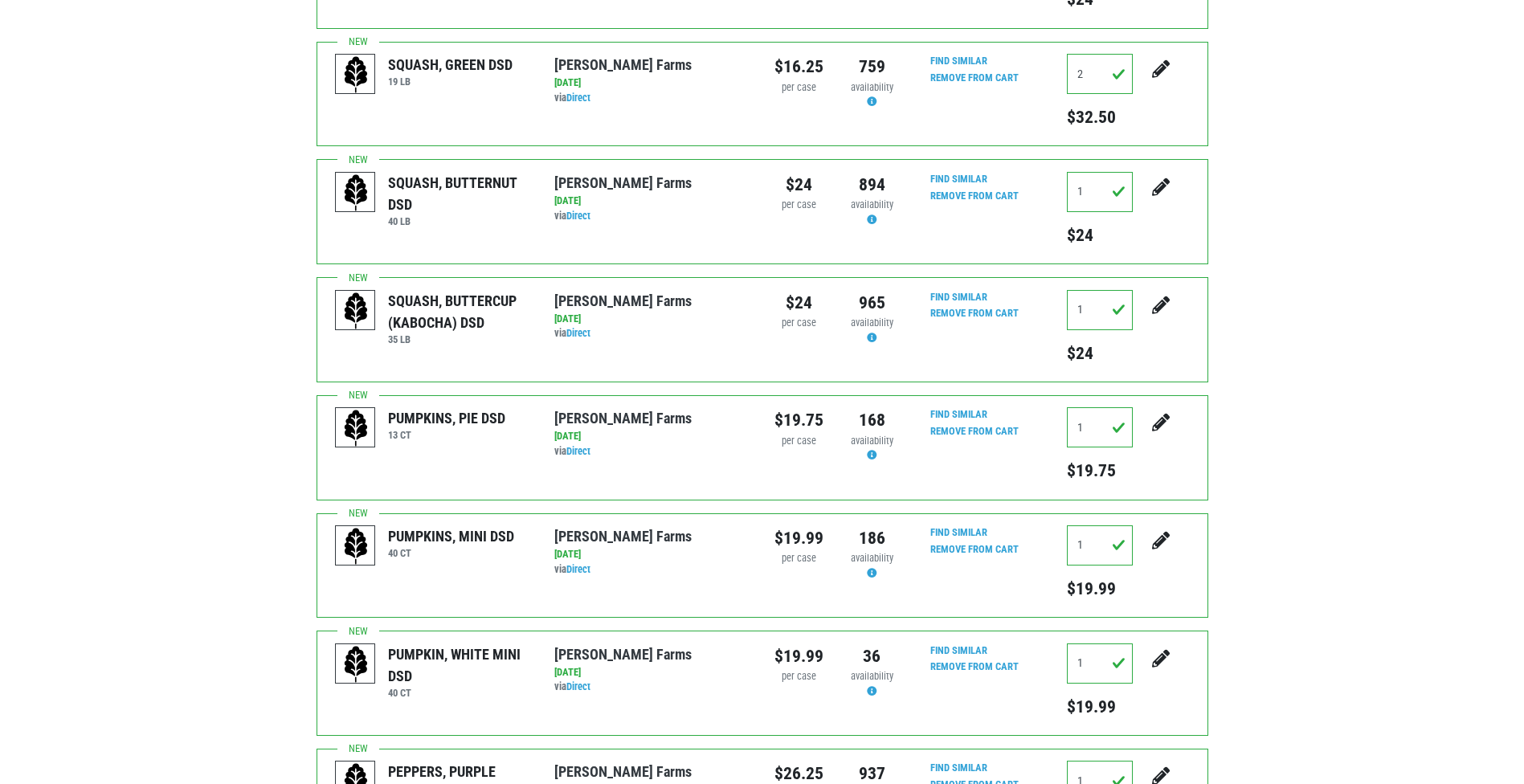
scroll to position [1205, 0]
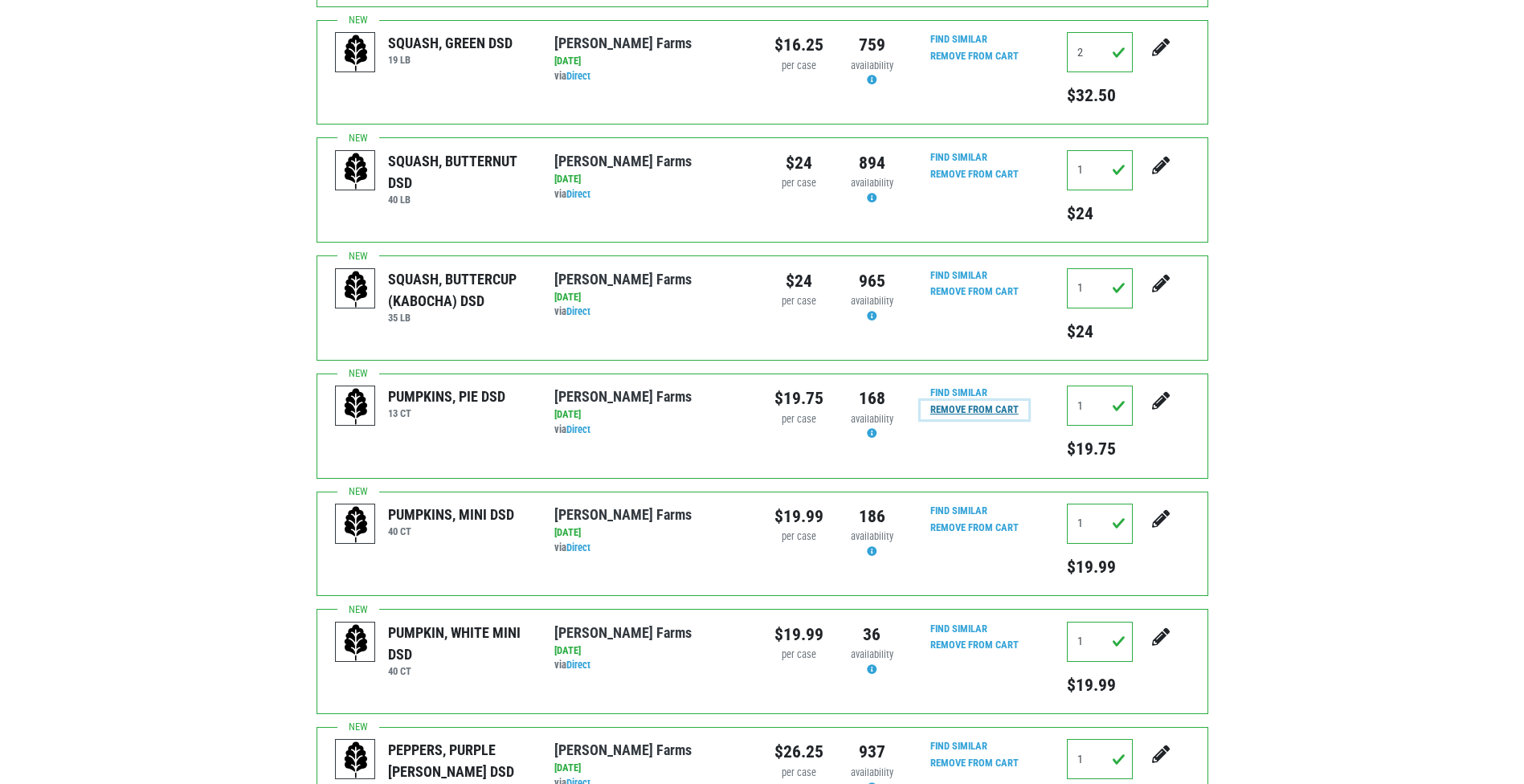
click at [967, 401] on input "Remove From Cart" at bounding box center [975, 410] width 108 height 19
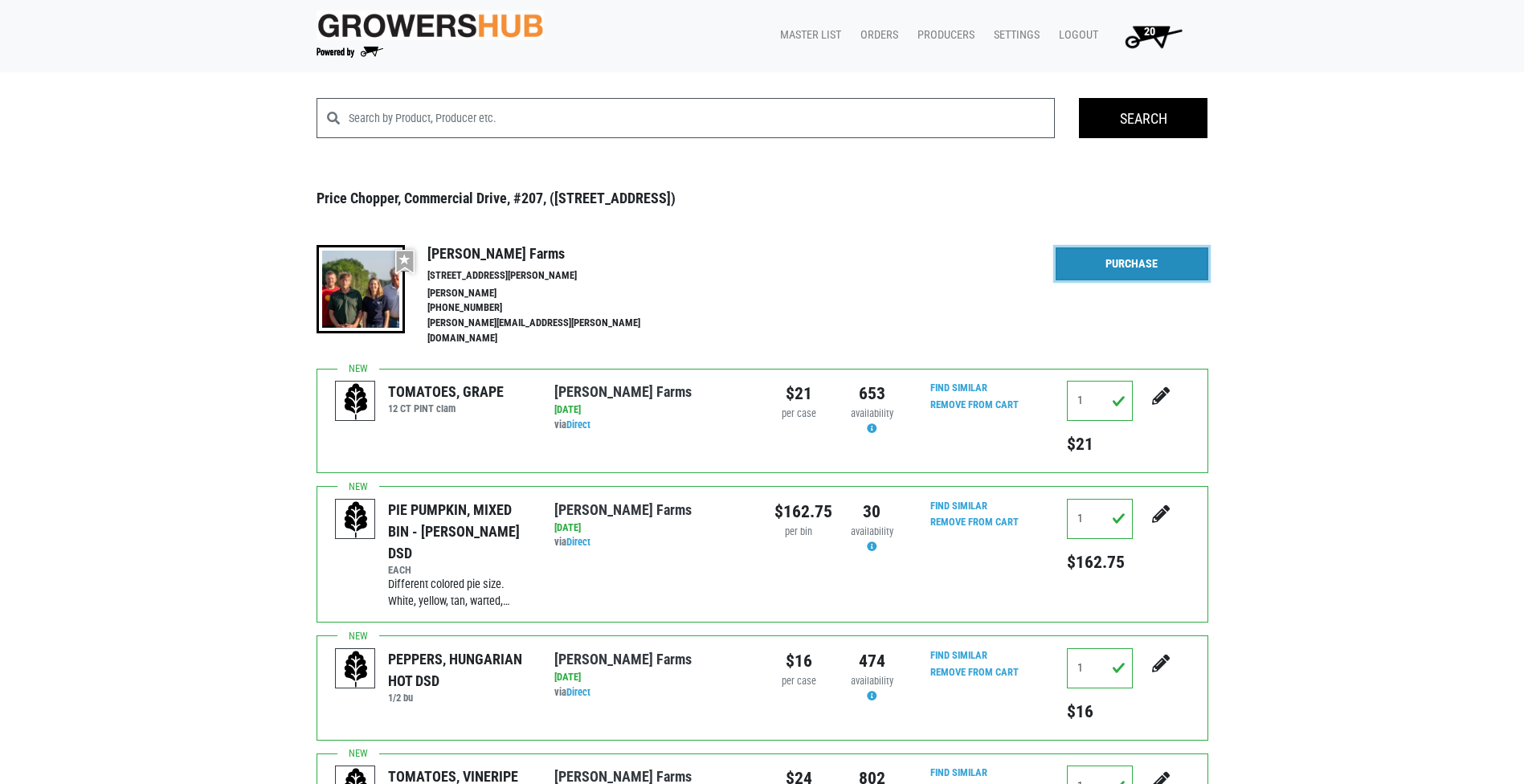
click at [1162, 268] on link "Purchase" at bounding box center [1132, 264] width 153 height 34
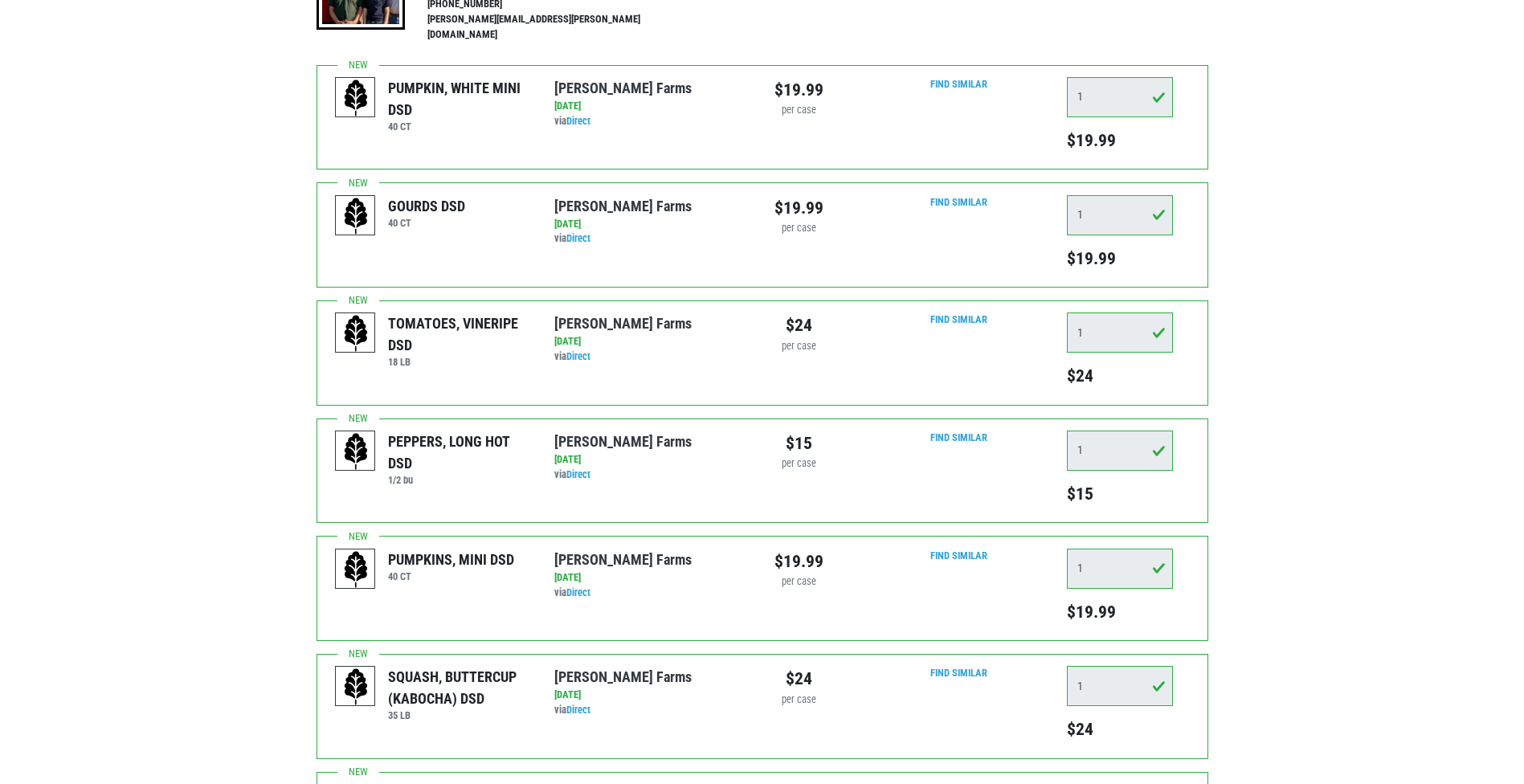
scroll to position [241, 0]
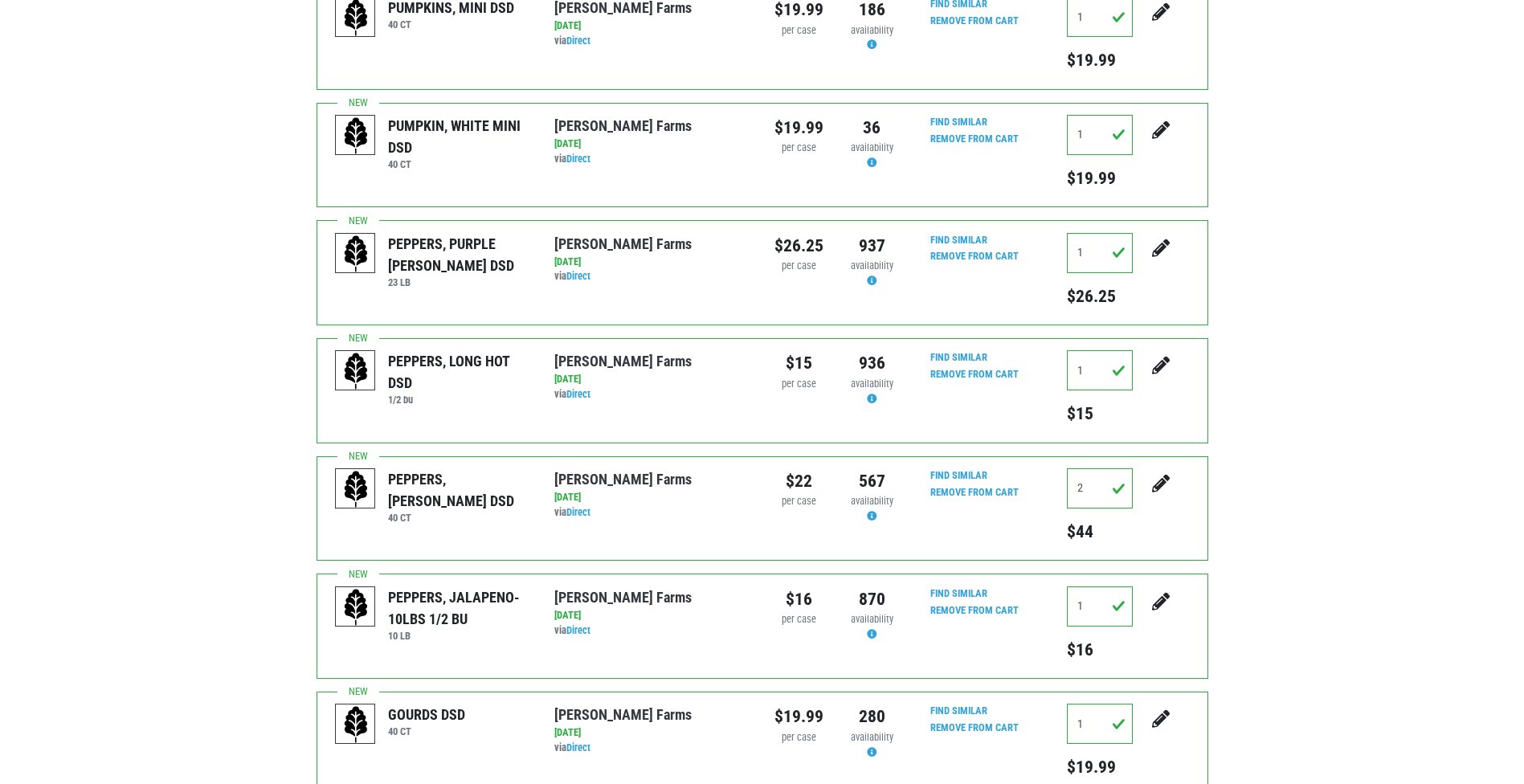
scroll to position [1606, 0]
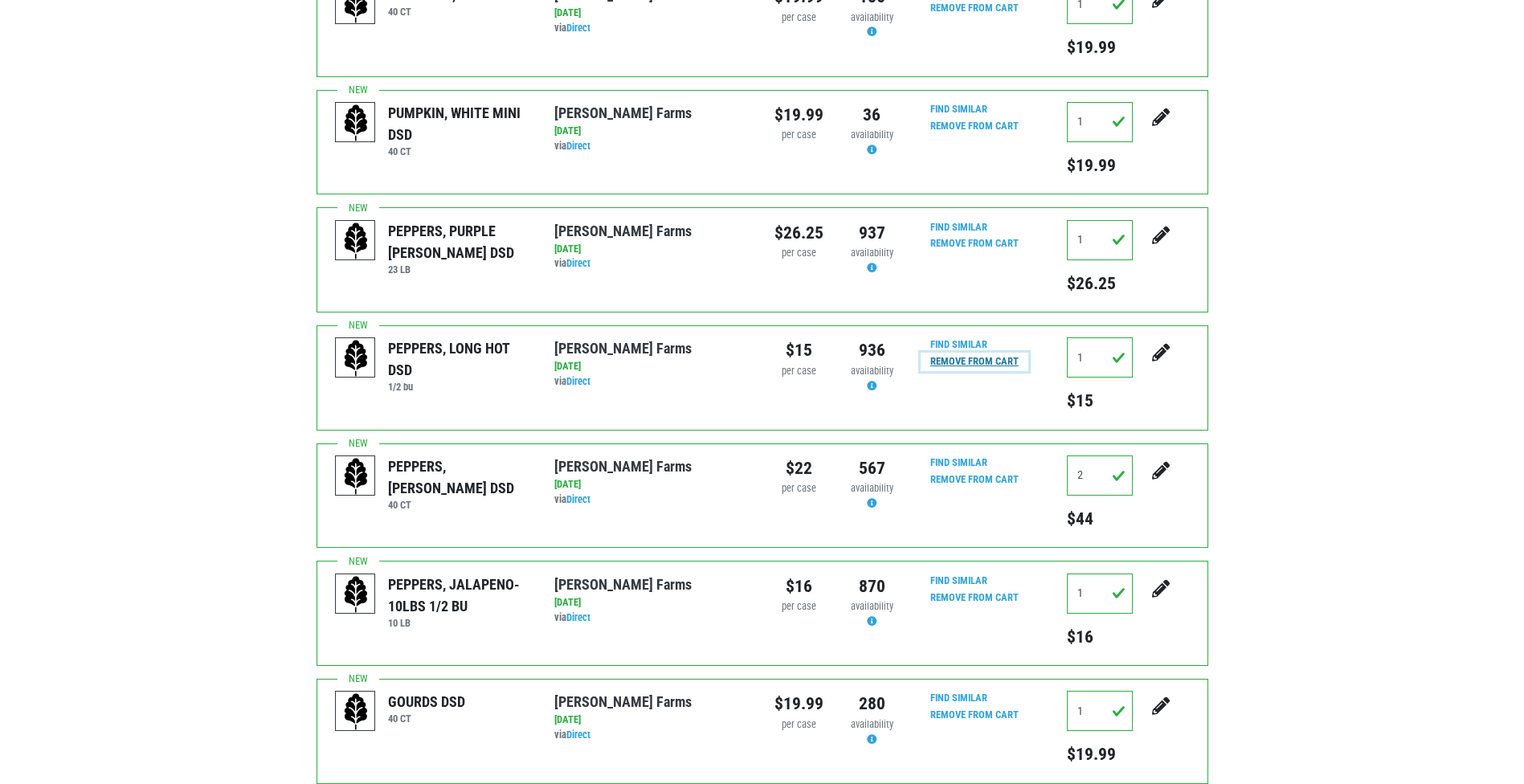
click at [1001, 353] on input "Remove From Cart" at bounding box center [975, 362] width 108 height 19
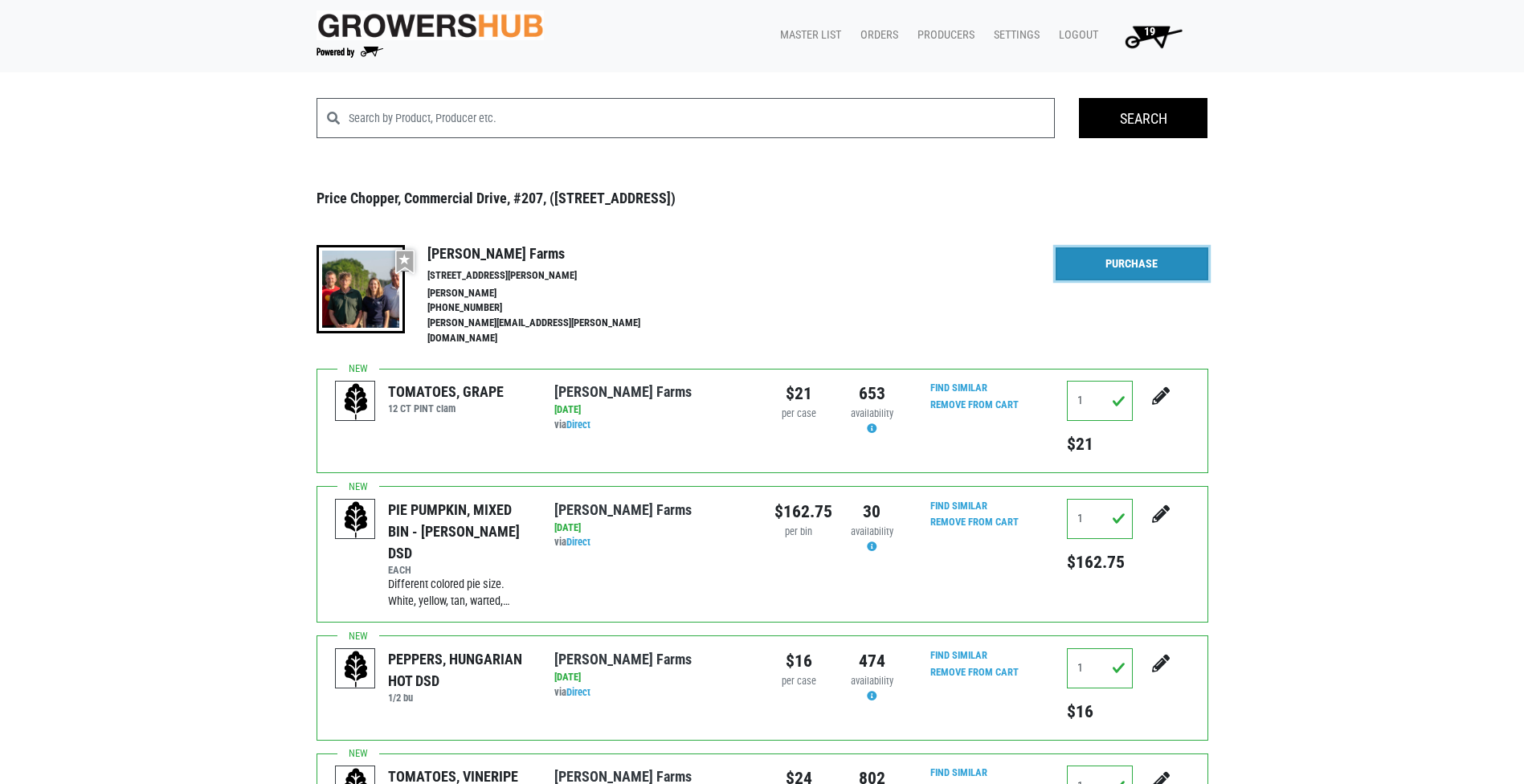
click at [1092, 260] on link "Purchase" at bounding box center [1132, 264] width 153 height 34
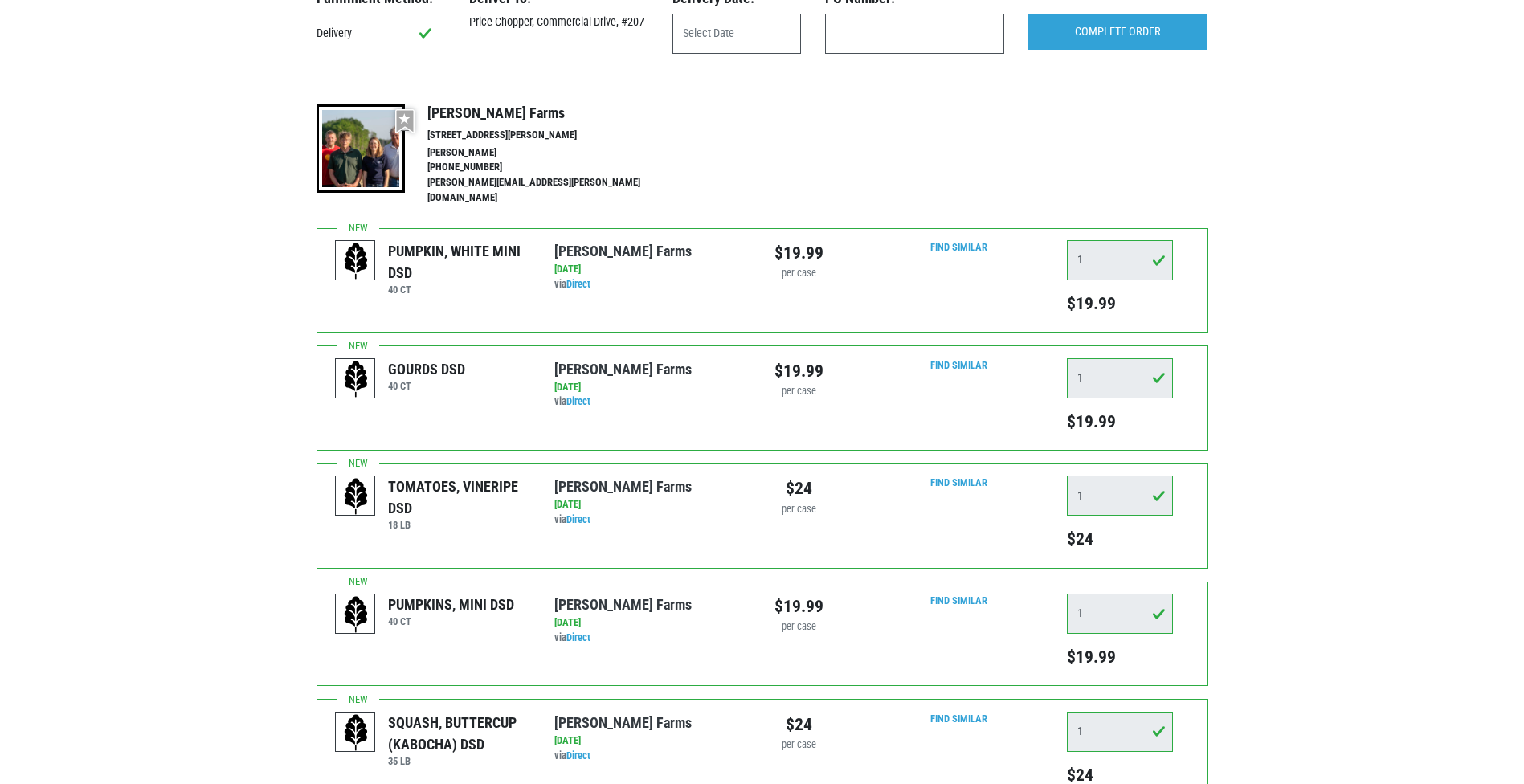
scroll to position [80, 0]
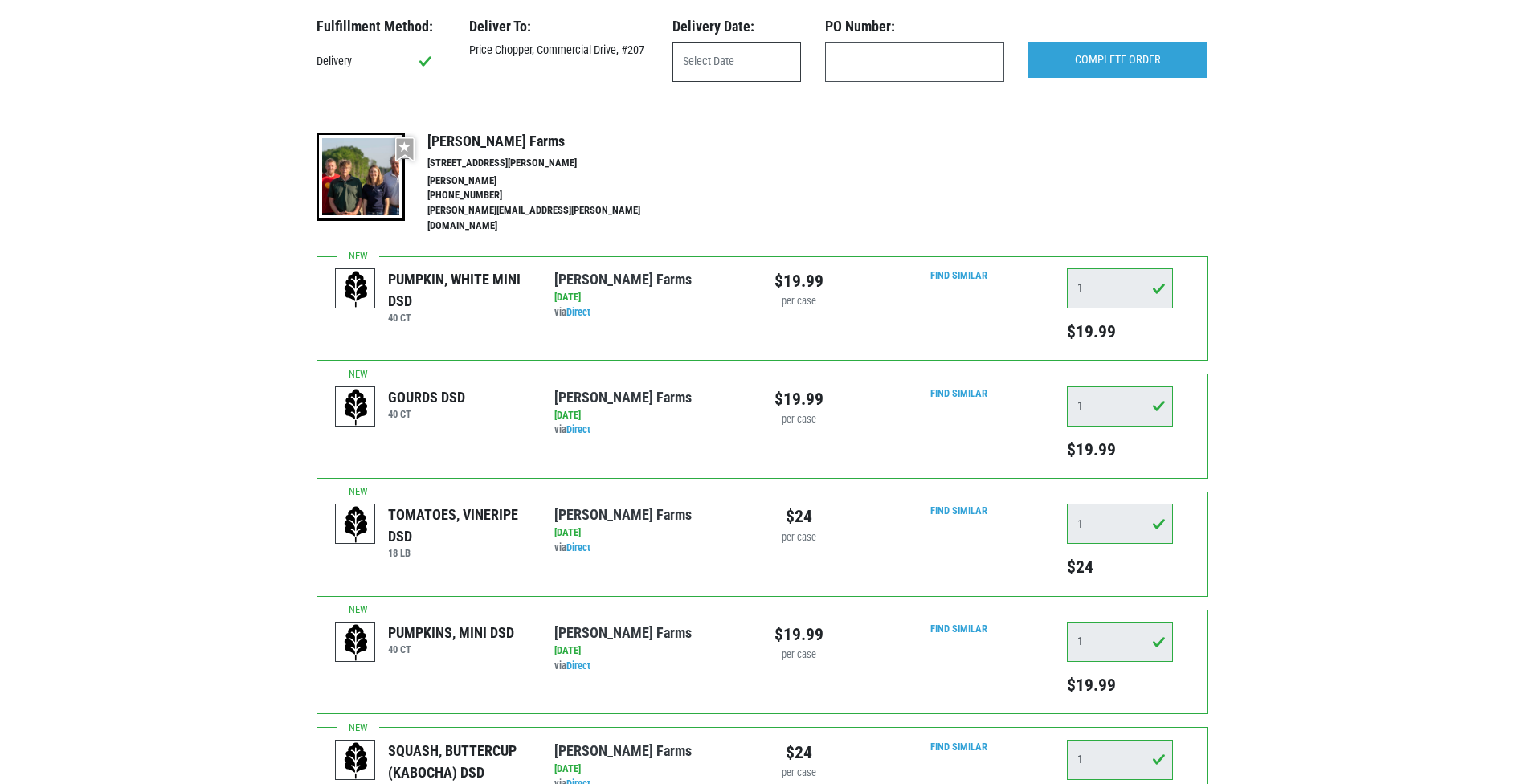
click at [763, 71] on input "text" at bounding box center [737, 62] width 129 height 40
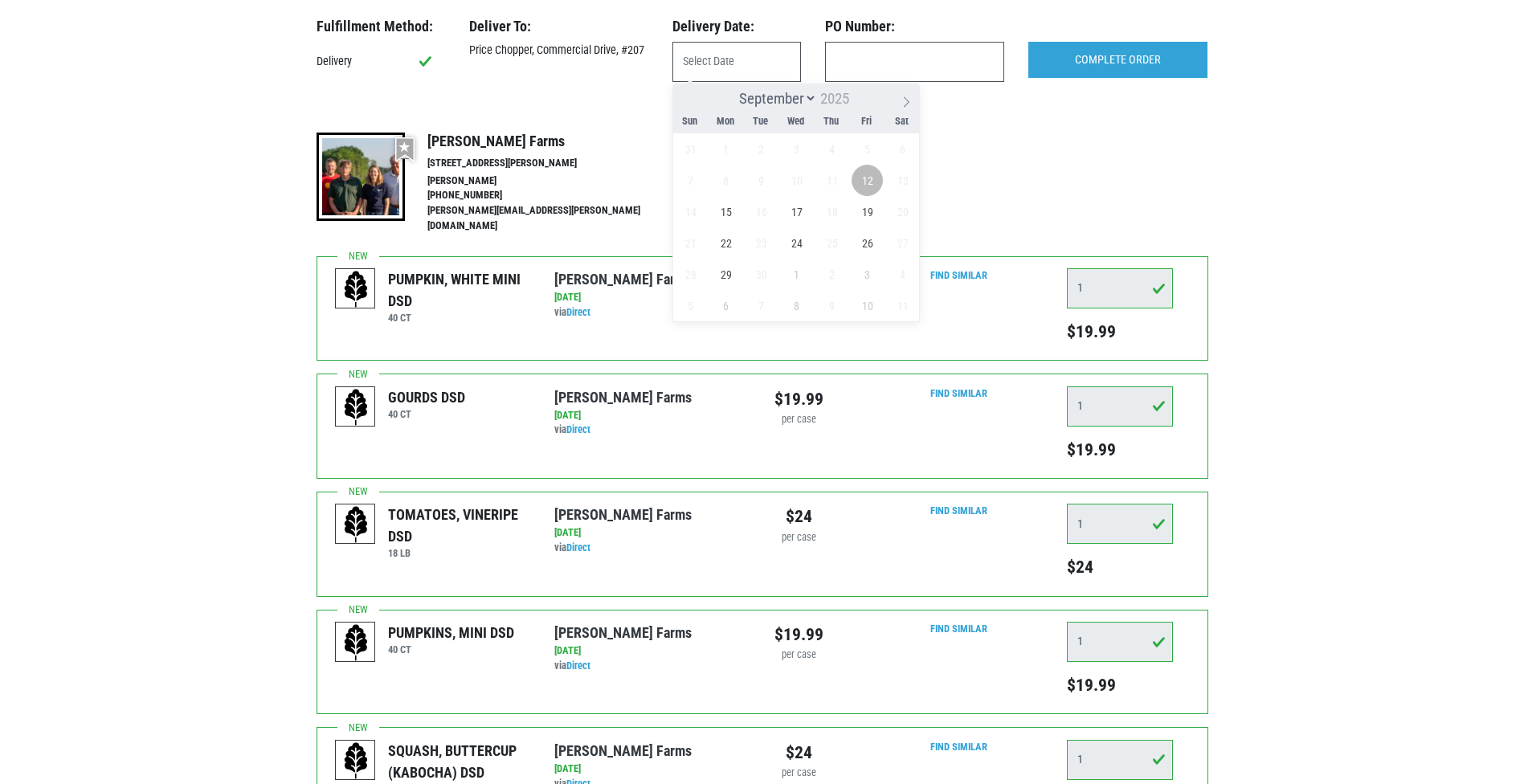
click at [861, 176] on span "12" at bounding box center [867, 179] width 31 height 31
type input "[DATE]"
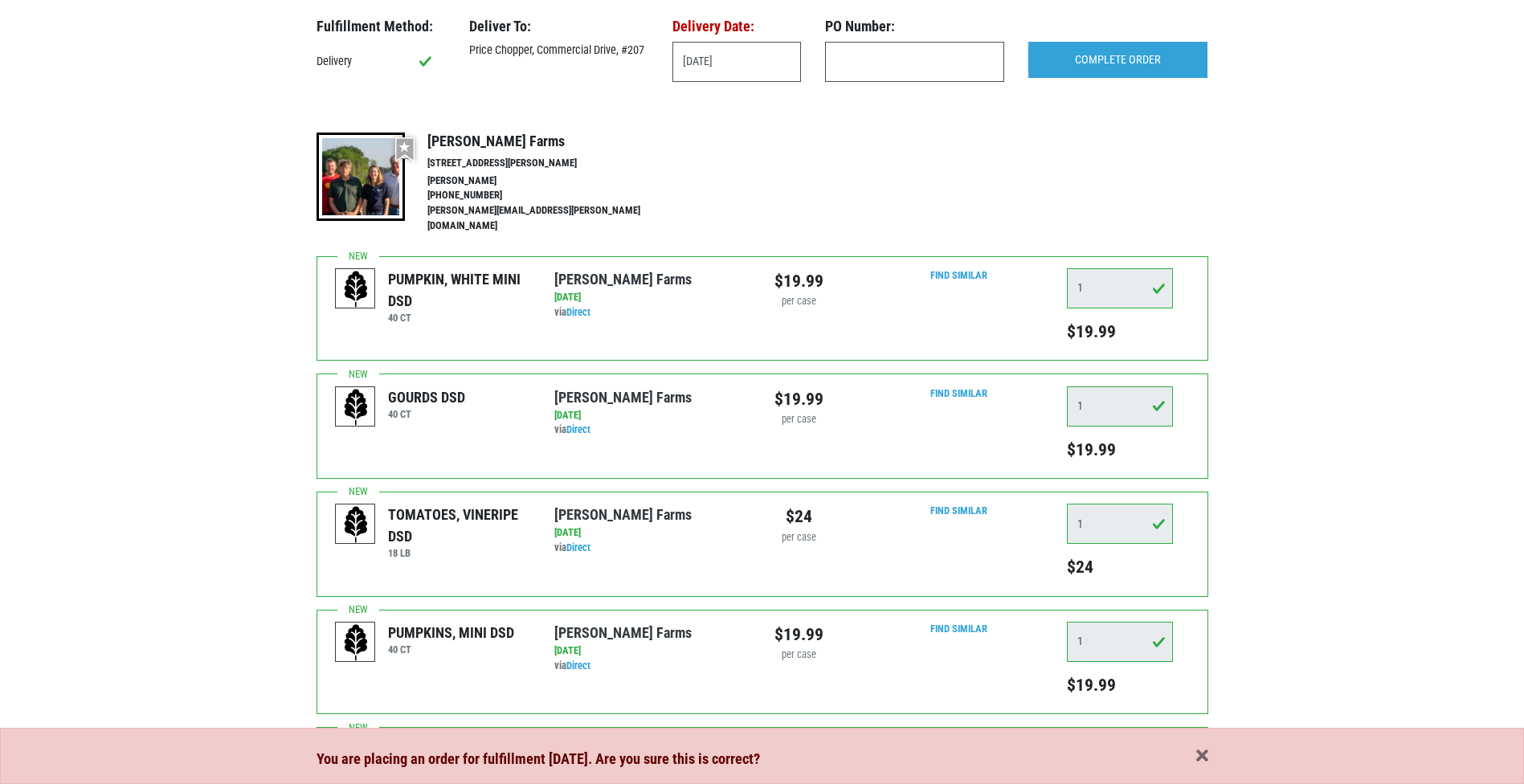
click at [1212, 752] on div "You are placing an order for fulfillment today. Are you sure this is correct?" at bounding box center [763, 759] width 917 height 22
click at [1197, 758] on span "button" at bounding box center [1202, 757] width 12 height 18
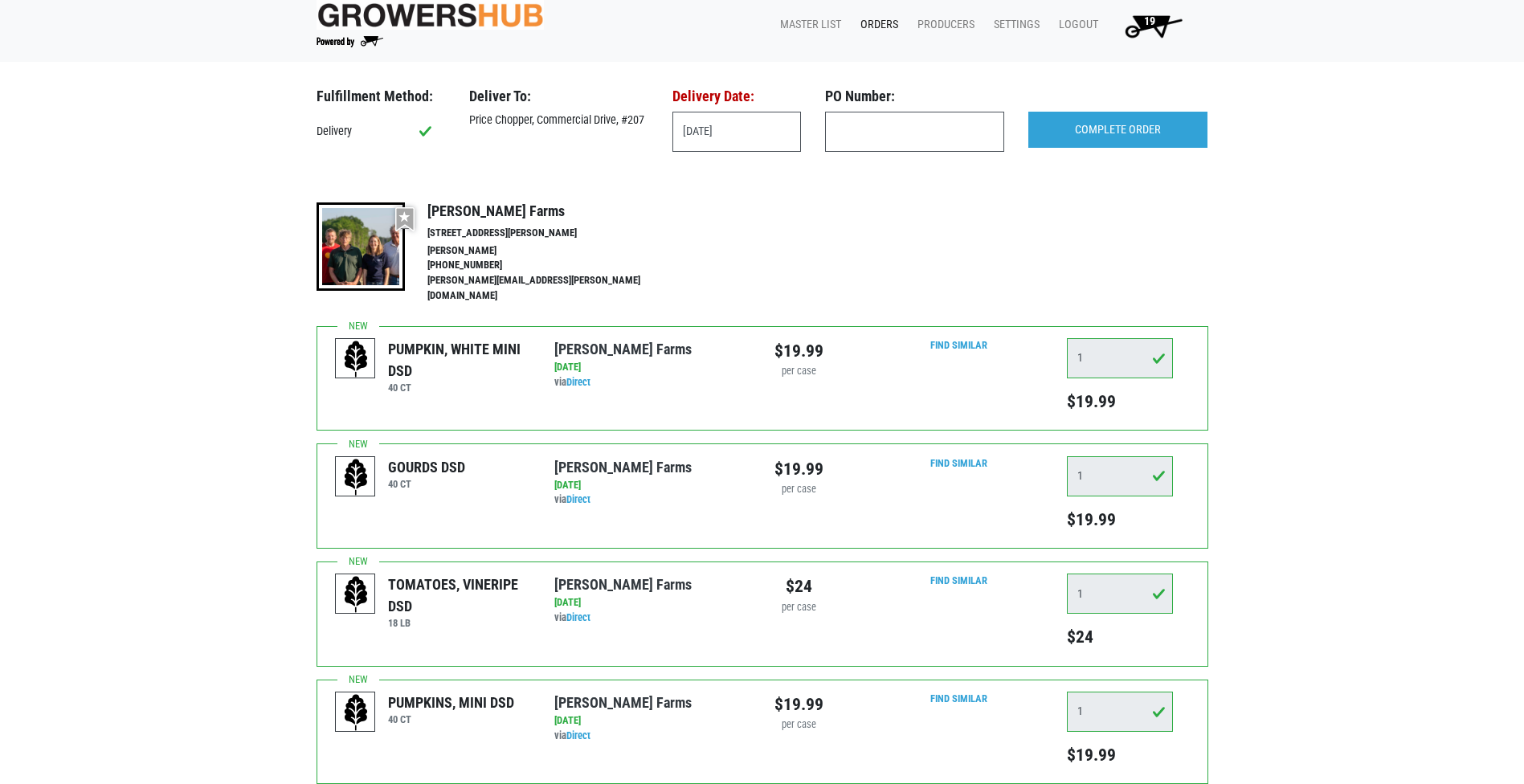
scroll to position [0, 0]
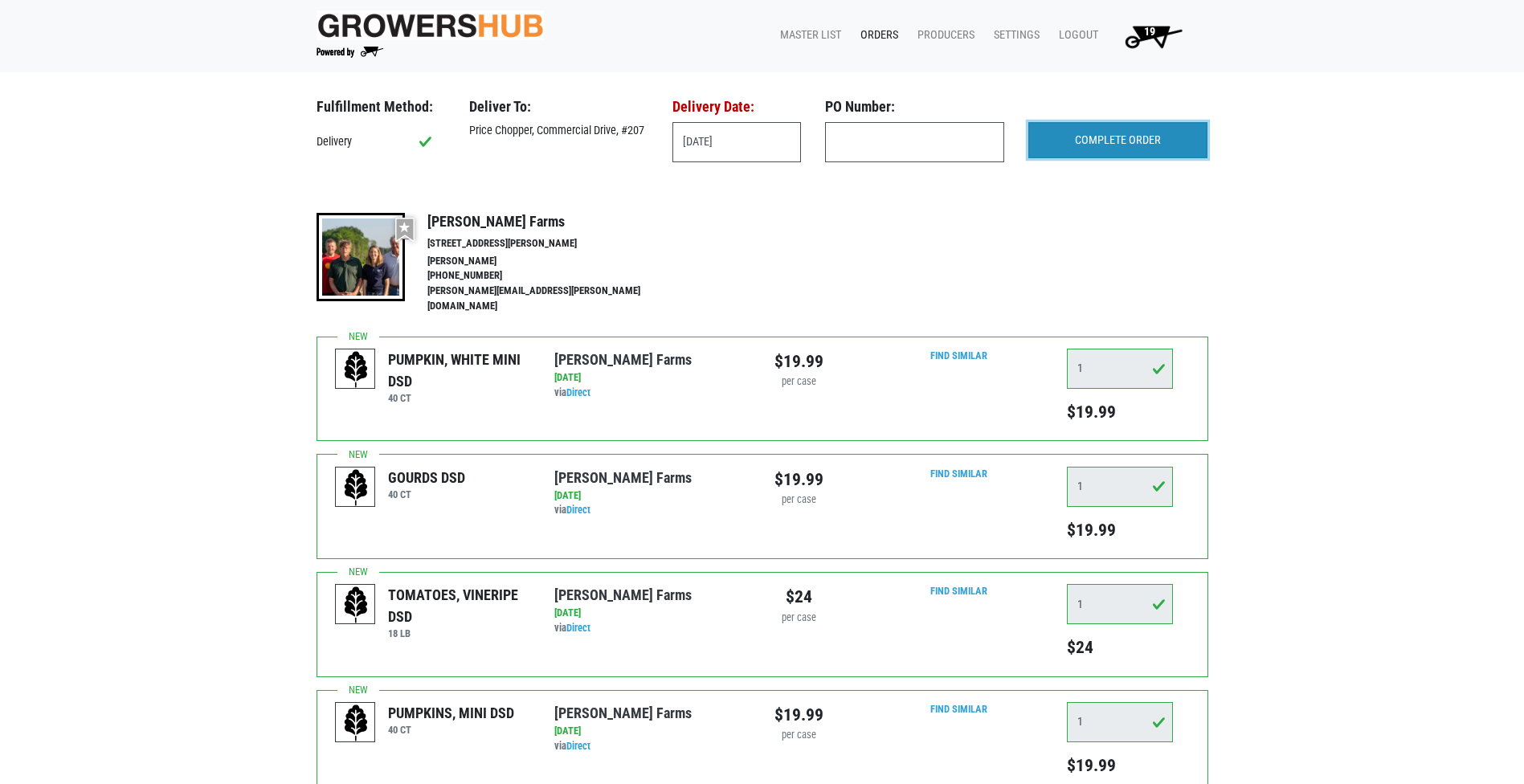
click at [1136, 147] on input "COMPLETE ORDER" at bounding box center [1118, 140] width 180 height 37
